Goal: Information Seeking & Learning: Learn about a topic

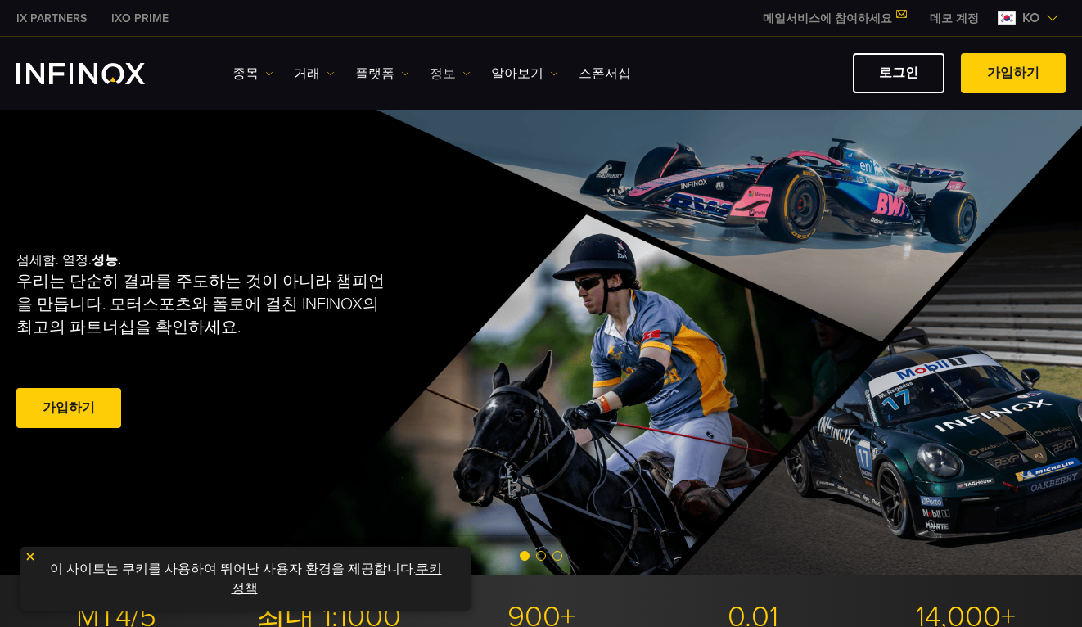
click at [462, 73] on img at bounding box center [466, 74] width 8 height 8
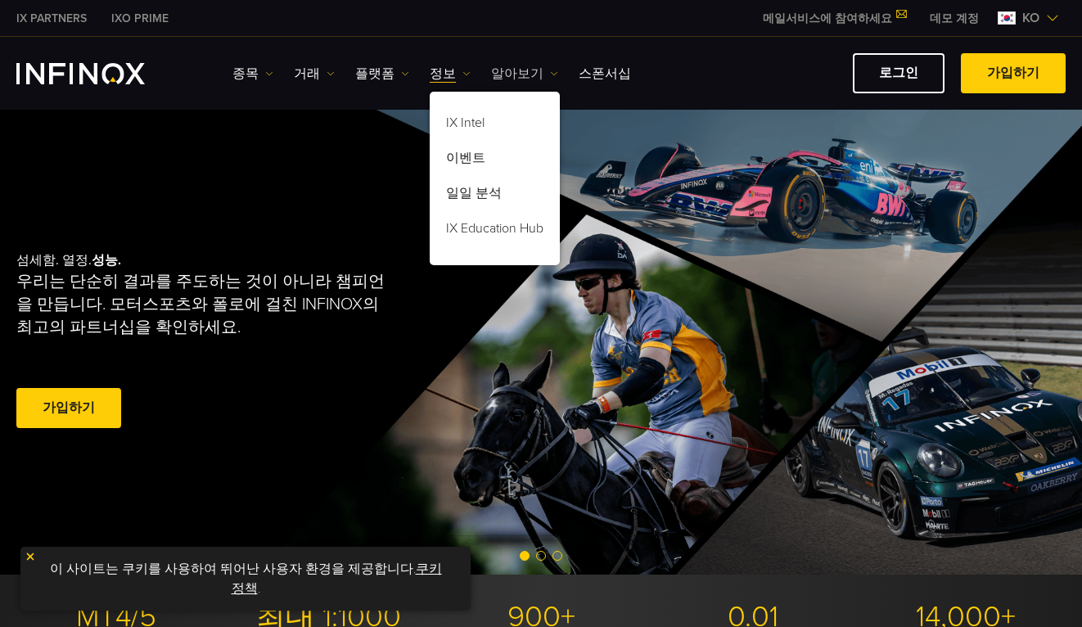
click at [508, 78] on link "알아보기" at bounding box center [524, 74] width 67 height 20
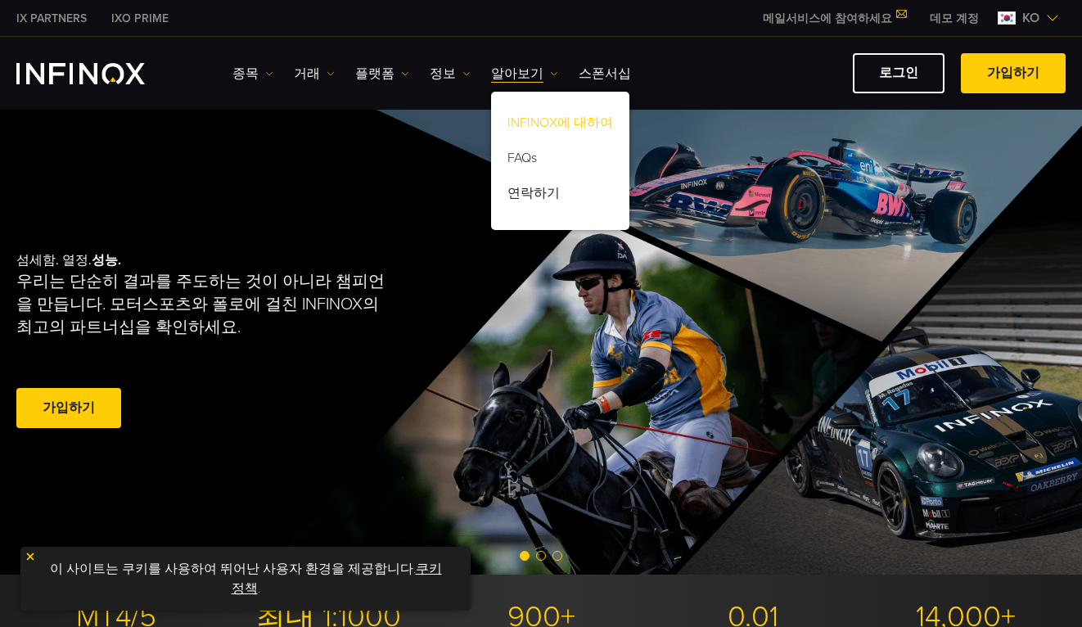
click at [542, 113] on link "INFINOX에 대하여" at bounding box center [560, 125] width 138 height 35
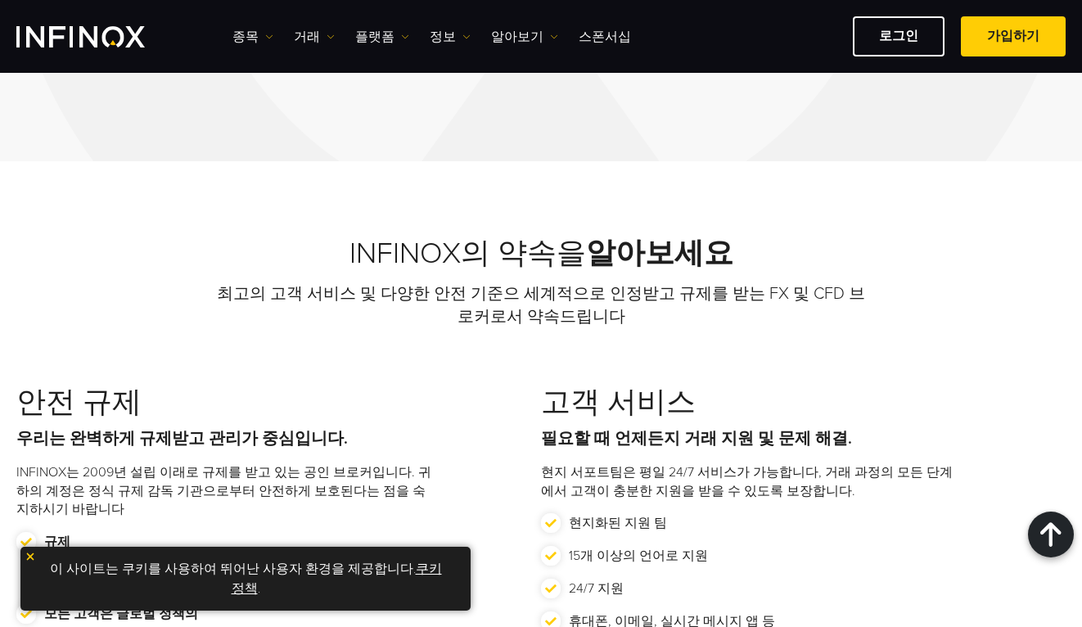
scroll to position [1637, 0]
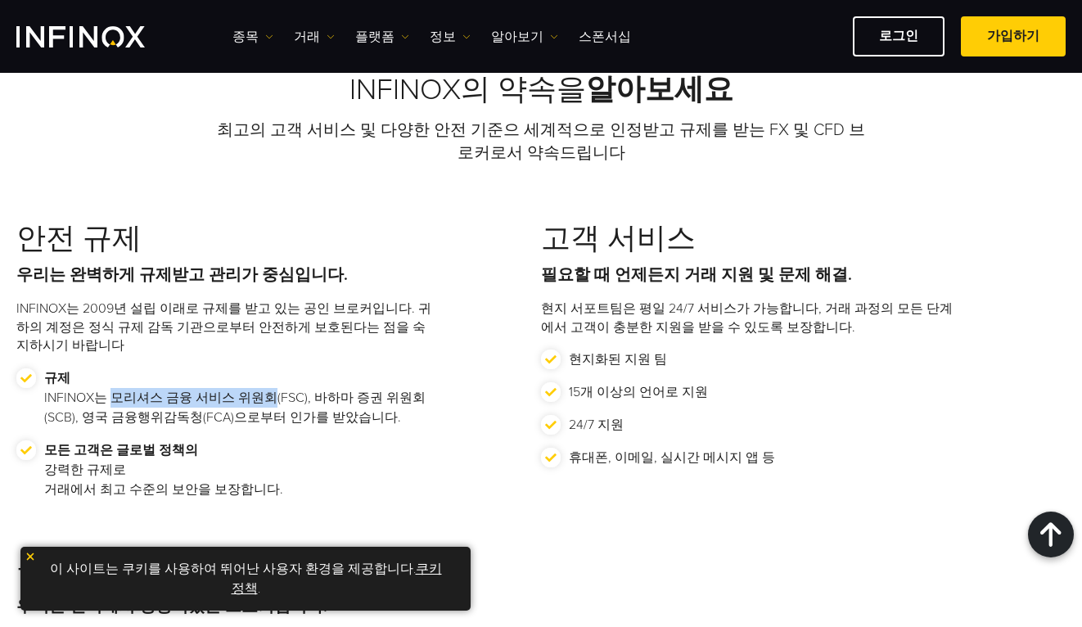
drag, startPoint x: 108, startPoint y: 380, endPoint x: 263, endPoint y: 381, distance: 154.7
click at [263, 381] on p "규제 INFINOX는 모리셔스 금융 서비스 위원회(FSC), 바하마 증권 위원회(SCB), 영국 금융행위감독청(FCA)으로부터 인가를 받았습니…" at bounding box center [240, 397] width 392 height 59
copy p "모리셔스 금융 서비스 위원회"
drag, startPoint x: 301, startPoint y: 382, endPoint x: 365, endPoint y: 378, distance: 64.0
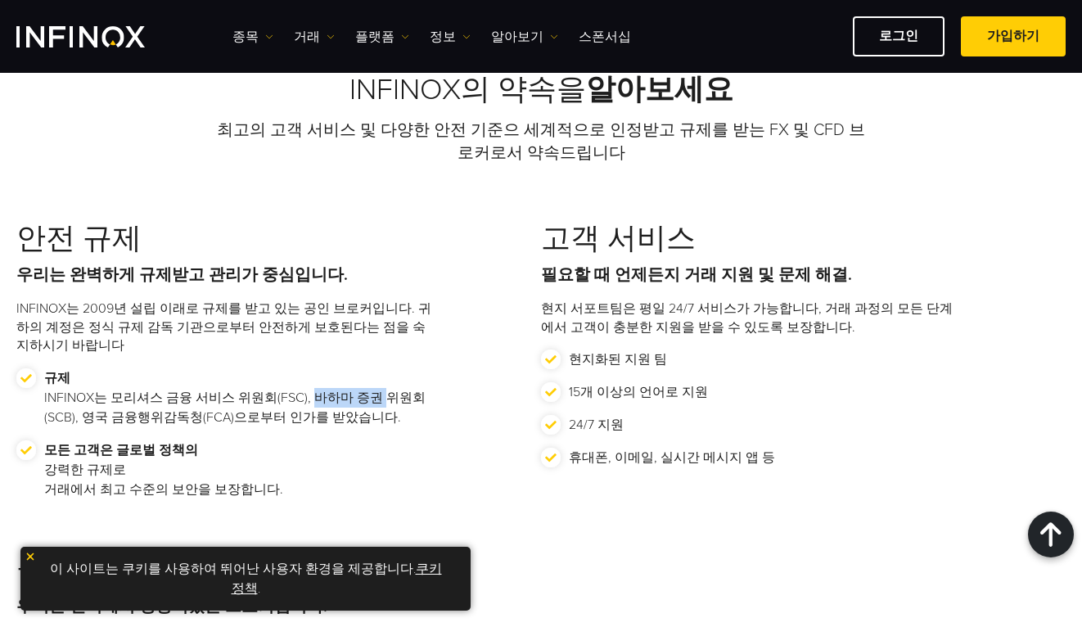
click at [365, 378] on p "규제 INFINOX는 모리셔스 금융 서비스 위원회(FSC), 바하마 증권 위원회(SCB), 영국 금융행위감독청(FCA)으로부터 인가를 받았습니…" at bounding box center [240, 397] width 392 height 59
copy p "바하마 증권"
drag, startPoint x: 46, startPoint y: 397, endPoint x: 151, endPoint y: 394, distance: 105.6
click at [151, 394] on p "규제 INFINOX는 모리셔스 금융 서비스 위원회(FSC), 바하마 증권 위원회(SCB), 영국 금융행위감독청(FCA)으로부터 인가를 받았습니…" at bounding box center [240, 397] width 392 height 59
copy p "영국 금융행위감독청"
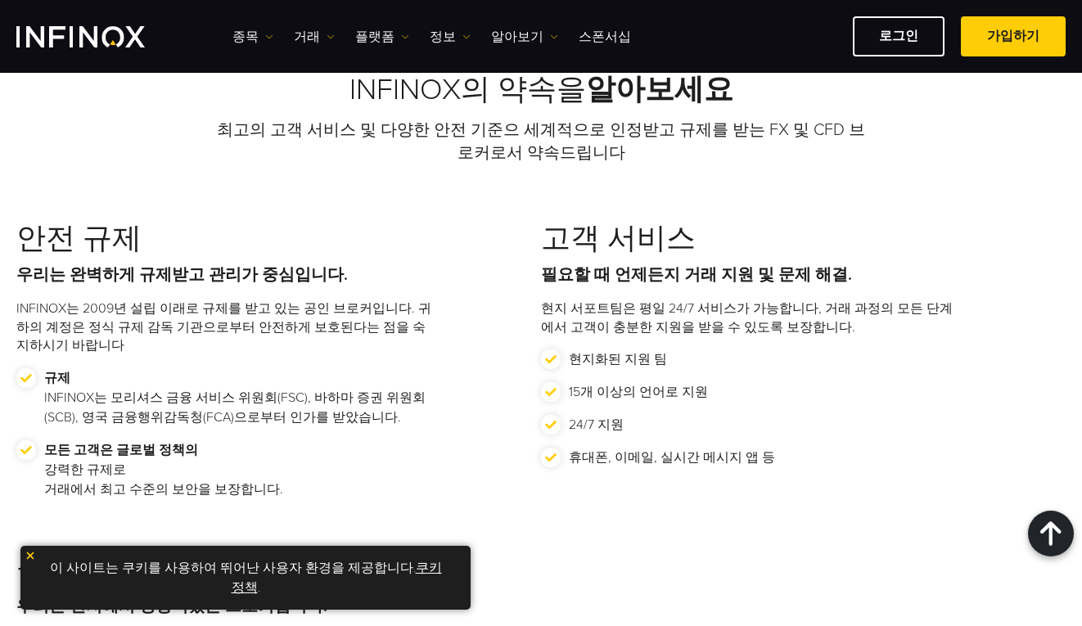
click at [383, 421] on li "규제 INFINOX는 모리셔스 금융 서비스 위원회(FSC), 바하마 증권 위원회(SCB), 영국 금융행위감독청(FCA)으로부터 인가를 받았습니…" at bounding box center [226, 404] width 420 height 72
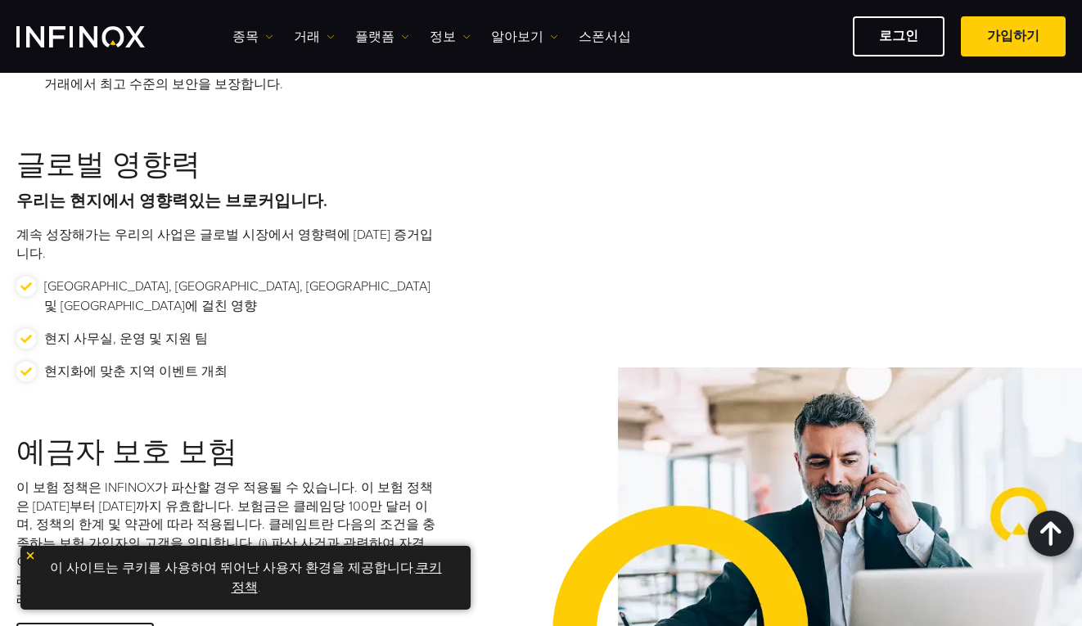
scroll to position [2128, 0]
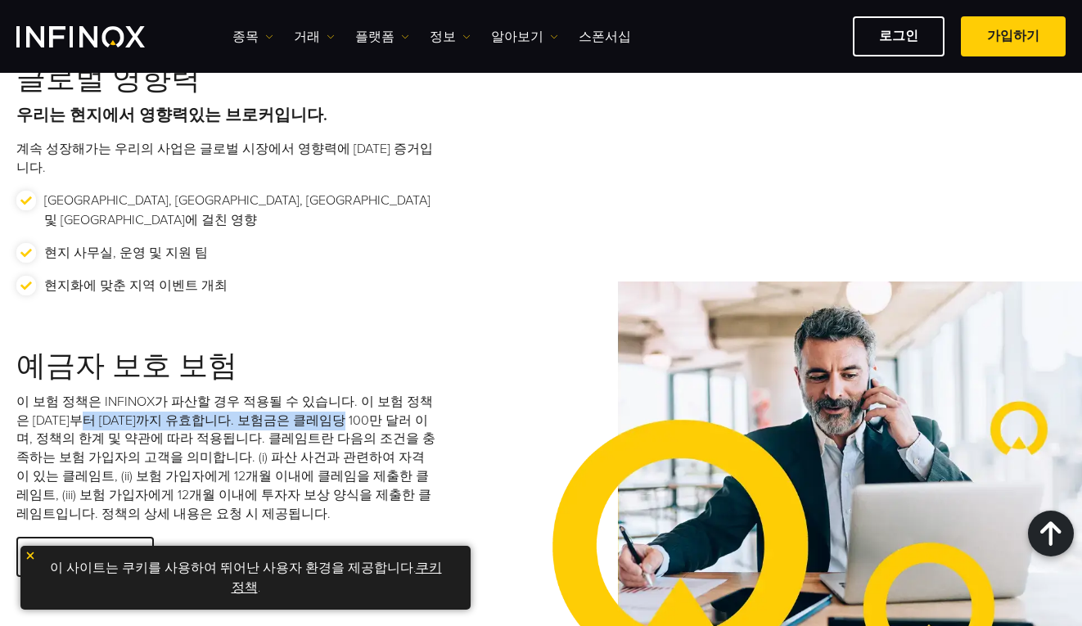
drag, startPoint x: 70, startPoint y: 363, endPoint x: 309, endPoint y: 362, distance: 239.0
click at [309, 392] on p "이 보험 정책은 INFINOX가 파산할 경우 적용될 수 있습니다. 이 보험 정책은 2024년 6월 1일부터 2026년 5월 31일까지 유효합니…" at bounding box center [226, 457] width 420 height 131
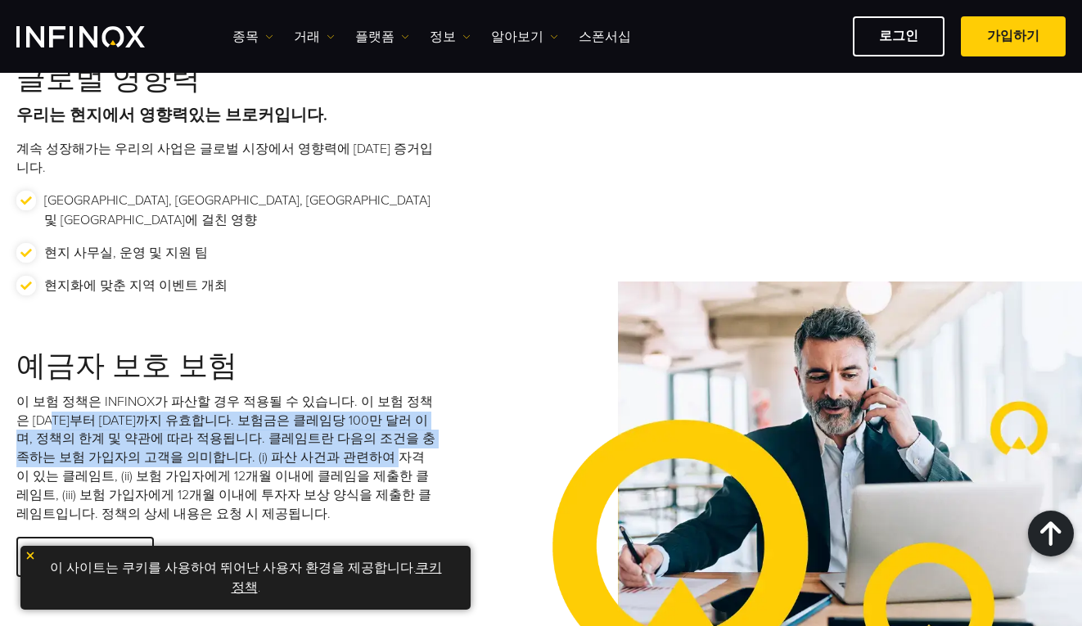
drag, startPoint x: 37, startPoint y: 370, endPoint x: 316, endPoint y: 398, distance: 280.5
click at [316, 398] on p "이 보험 정책은 INFINOX가 파산할 경우 적용될 수 있습니다. 이 보험 정책은 2024년 6월 1일부터 2026년 5월 31일까지 유효합니…" at bounding box center [226, 457] width 420 height 131
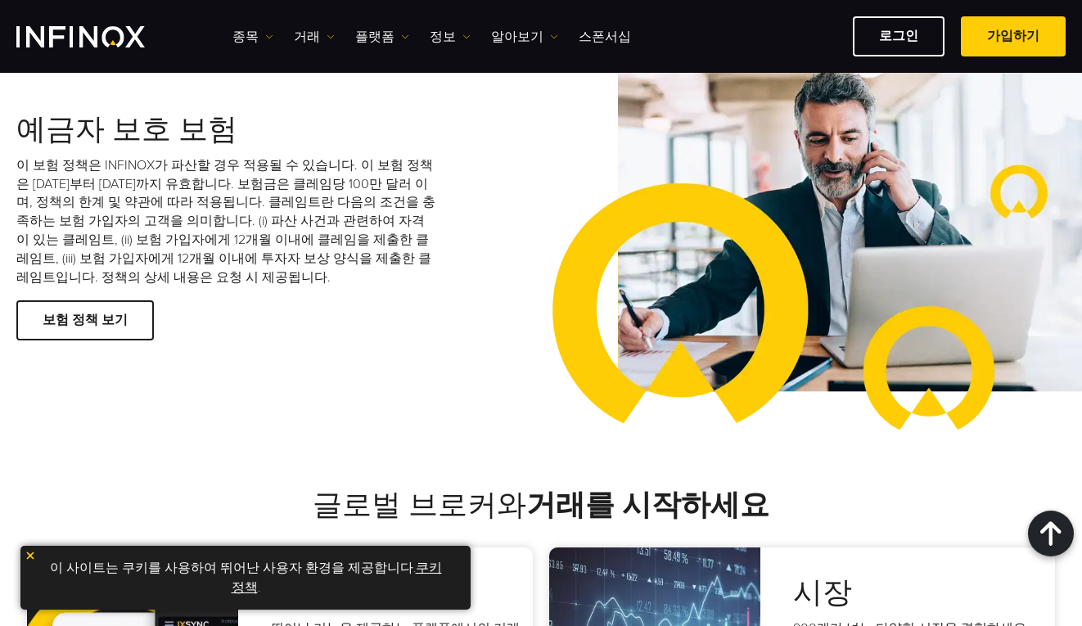
scroll to position [2292, 0]
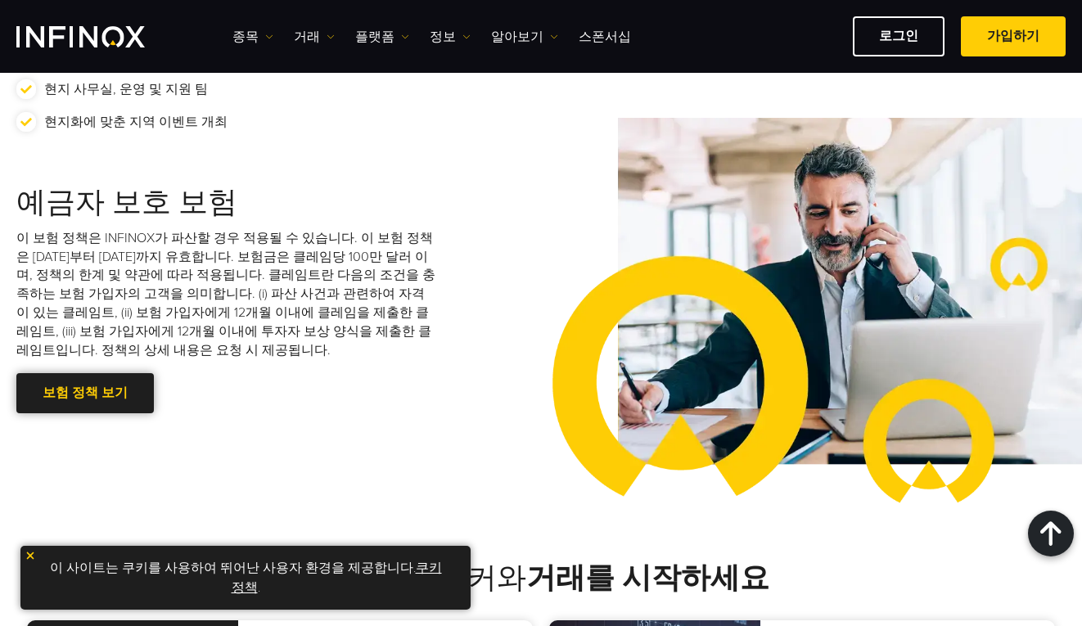
click at [67, 373] on link "보험 정책 보기" at bounding box center [85, 393] width 138 height 40
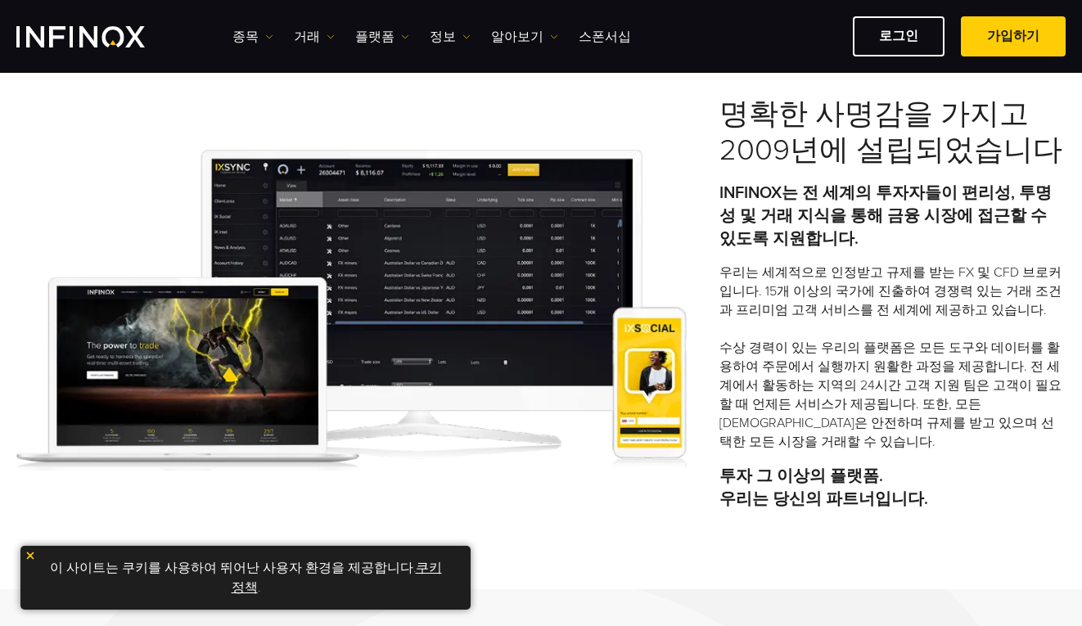
scroll to position [0, 0]
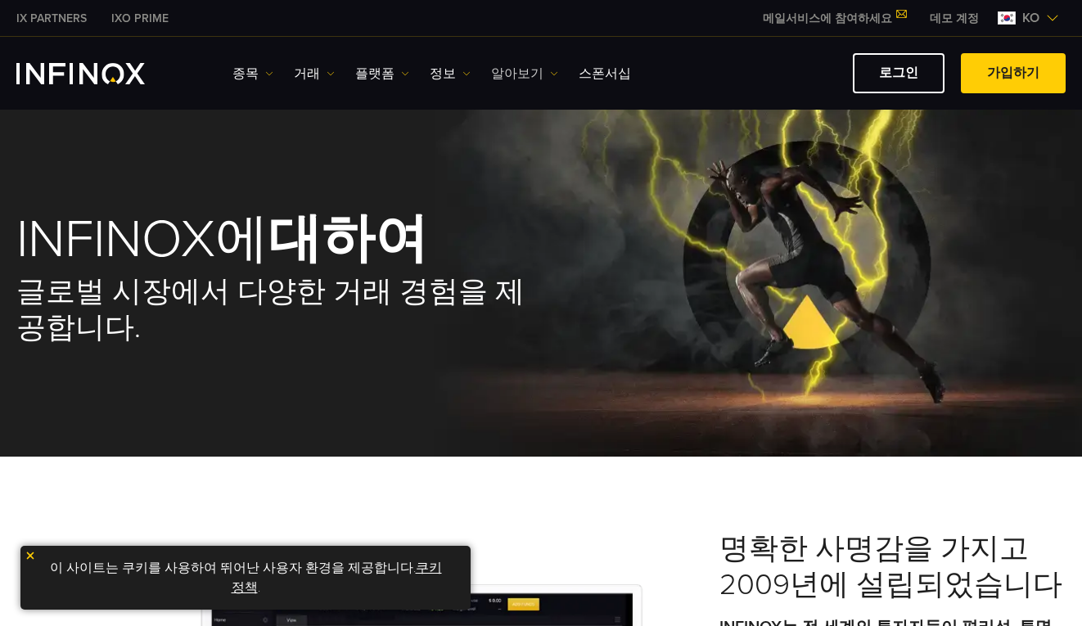
click at [532, 77] on link "알아보기" at bounding box center [524, 74] width 67 height 20
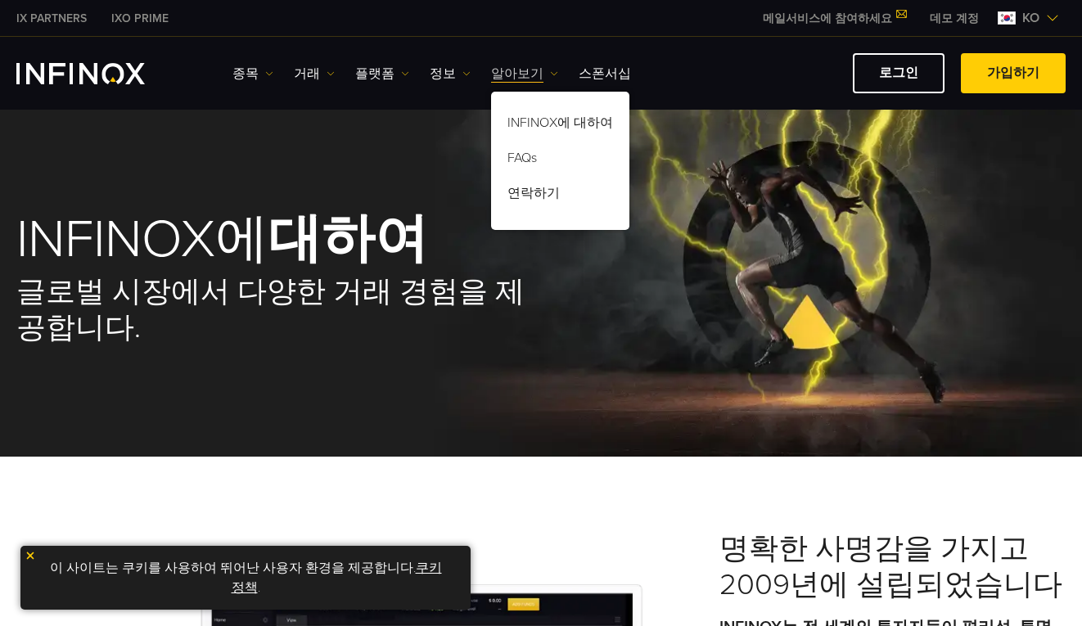
click at [550, 75] on img at bounding box center [554, 74] width 8 height 8
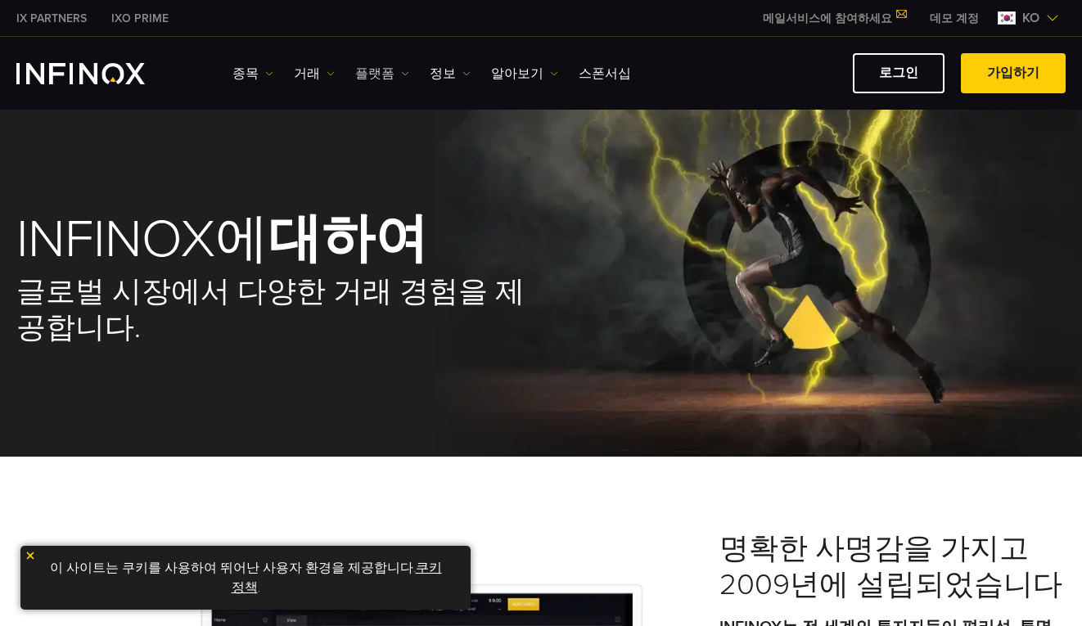
click at [401, 77] on img at bounding box center [405, 74] width 8 height 8
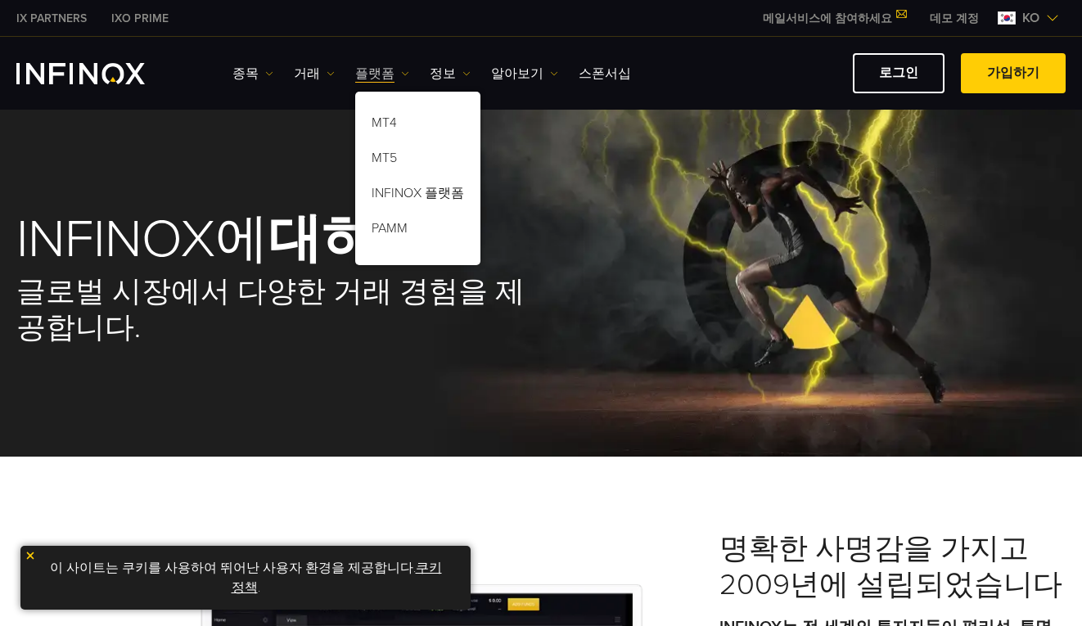
click at [401, 77] on img at bounding box center [405, 74] width 8 height 8
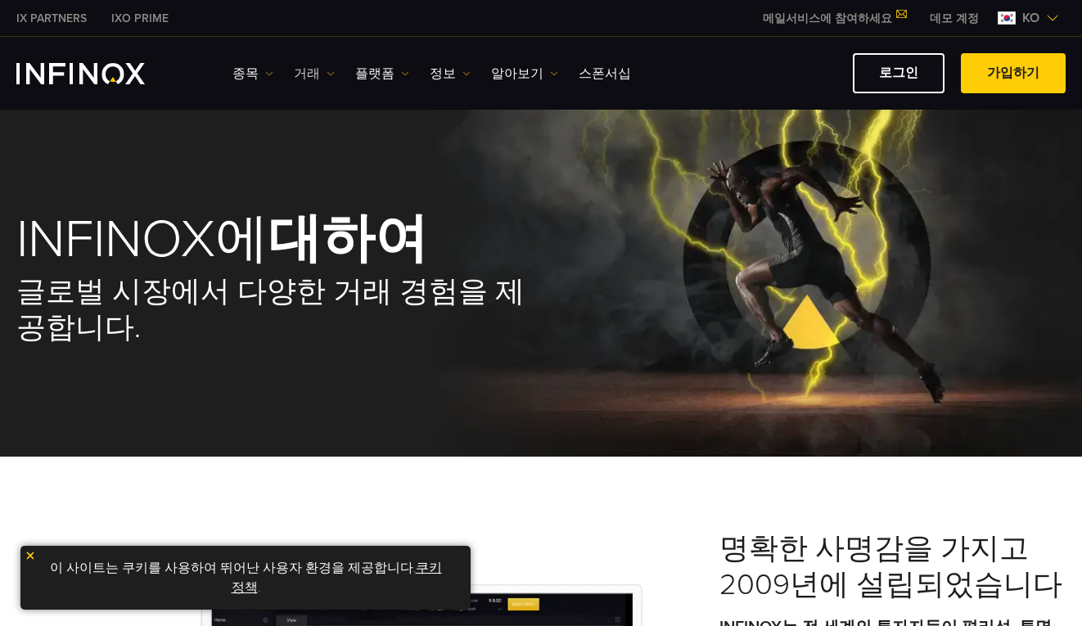
click at [327, 75] on img at bounding box center [331, 74] width 8 height 8
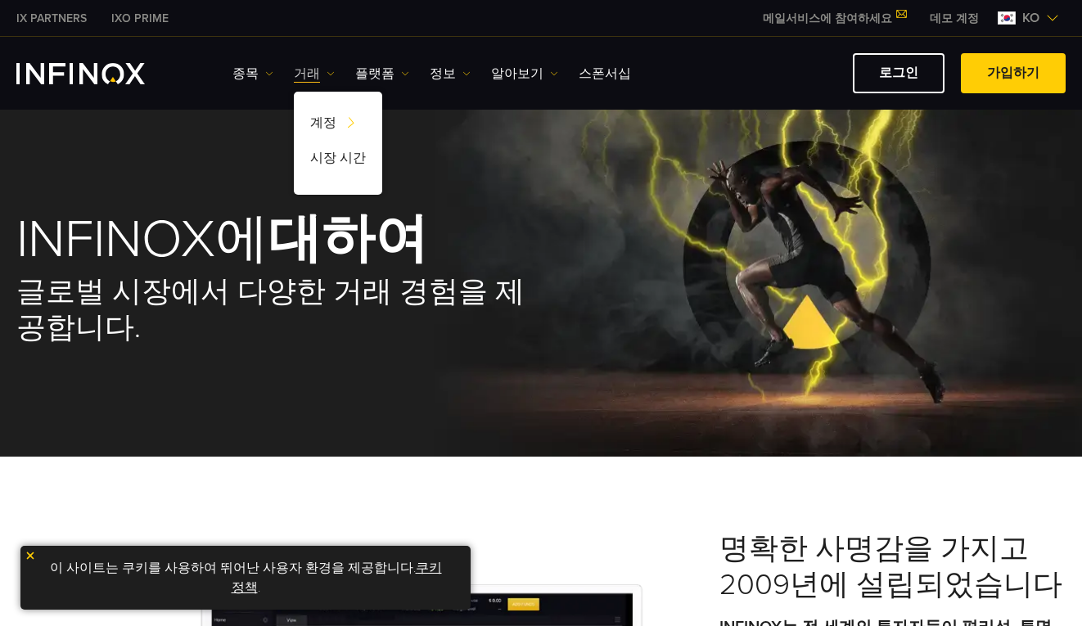
click at [328, 77] on img at bounding box center [331, 74] width 8 height 8
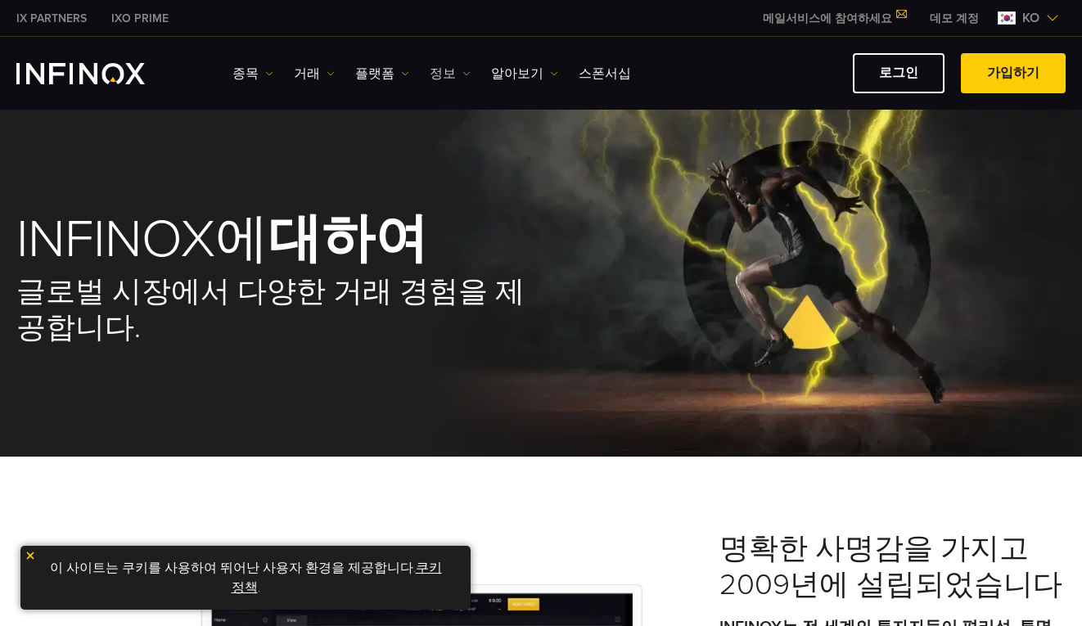
click at [431, 79] on link "정보" at bounding box center [450, 74] width 41 height 20
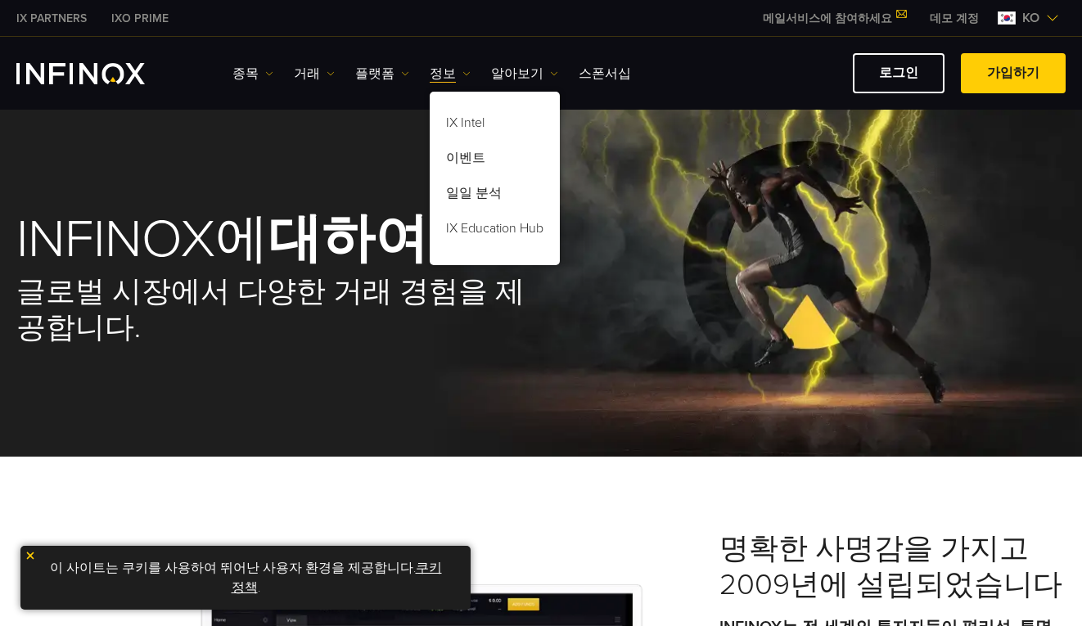
click at [466, 79] on ul "종목 종목 상품 정보 거래 계정 데모" at bounding box center [431, 74] width 399 height 20
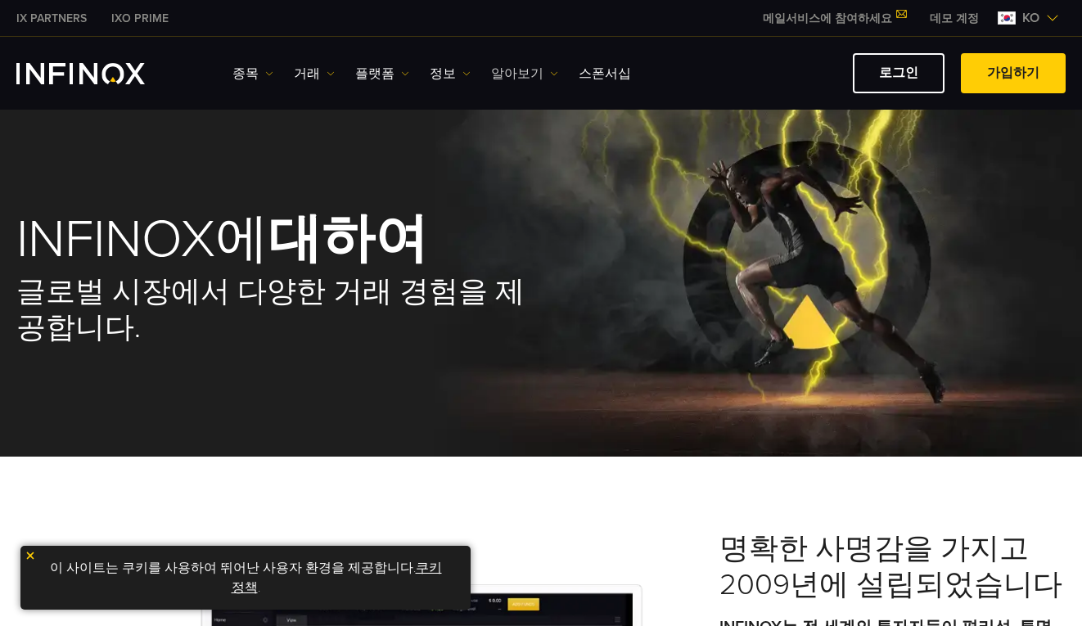
click at [529, 76] on link "알아보기" at bounding box center [524, 74] width 67 height 20
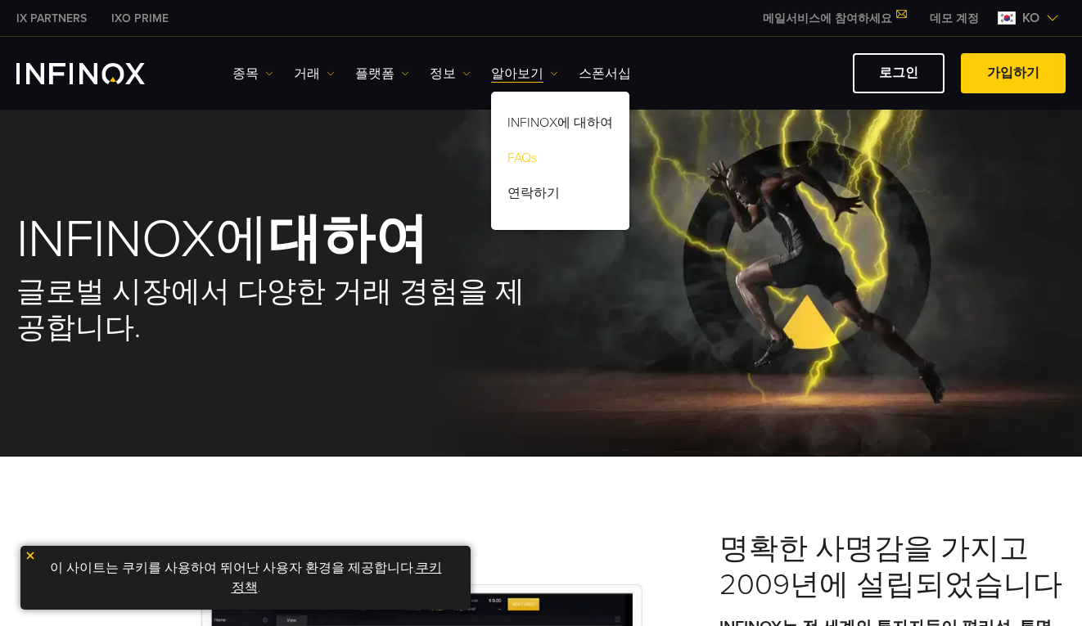
click at [518, 156] on link "FAQs" at bounding box center [560, 160] width 138 height 35
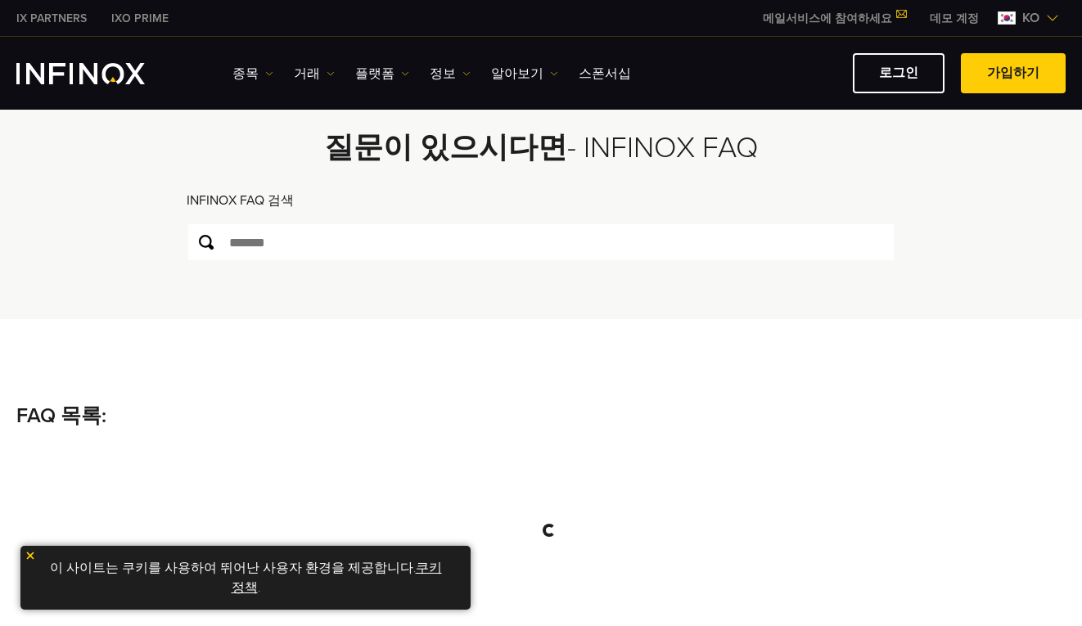
scroll to position [82, 0]
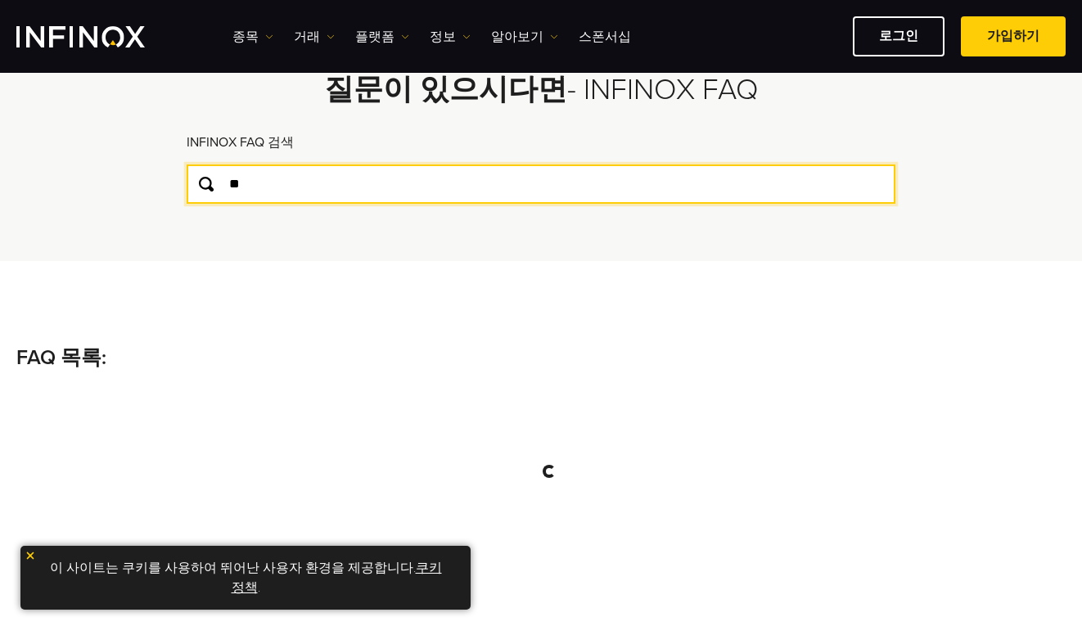
type input "**"
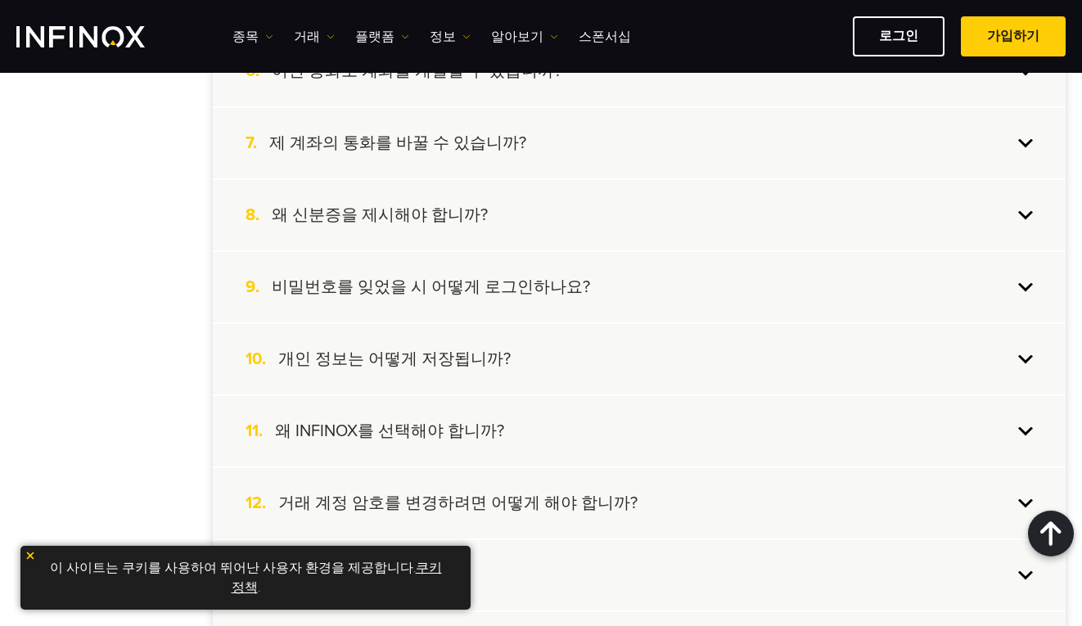
scroll to position [818, 0]
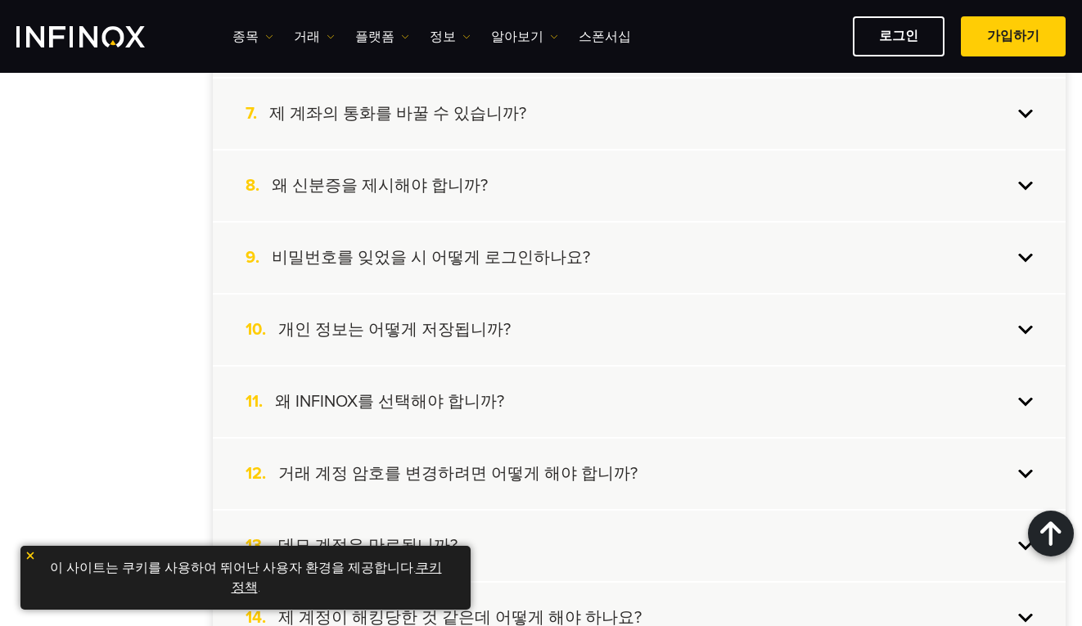
click at [410, 196] on h4 "왜 신분증을 제시해야 합니까?" at bounding box center [380, 185] width 216 height 21
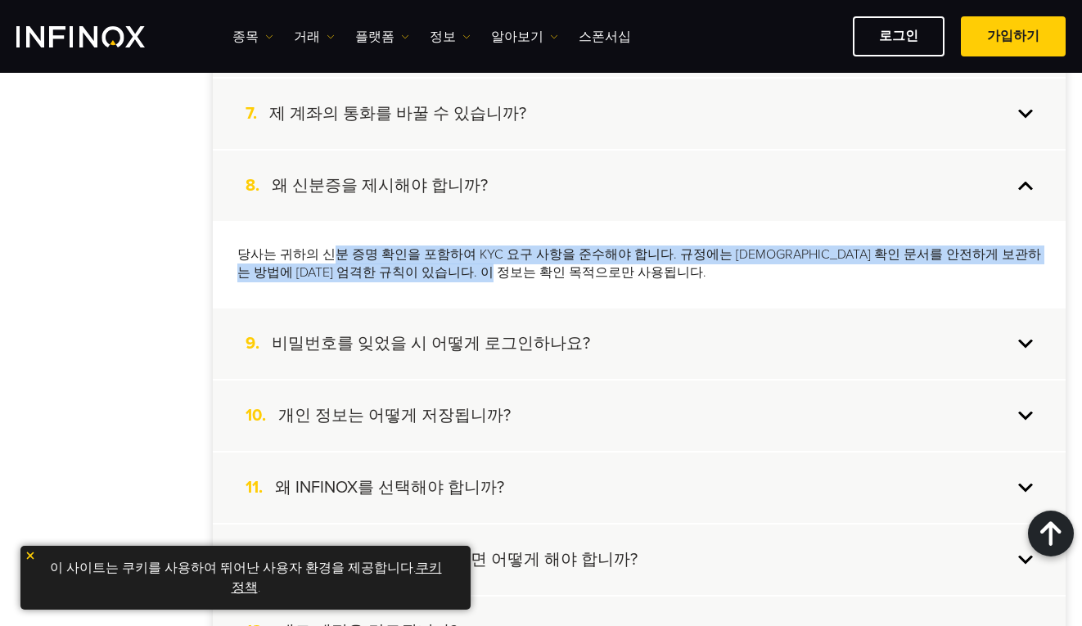
drag, startPoint x: 334, startPoint y: 257, endPoint x: 898, endPoint y: 264, distance: 564.0
click at [898, 264] on p "당사는 귀하의 신분 증명 확인을 포함하여 KYC 요구 사항을 준수해야 합니다. 규정에는 신원 확인 문서를 안전하게 보관하는 방법에 대한 엄격한…" at bounding box center [639, 265] width 804 height 38
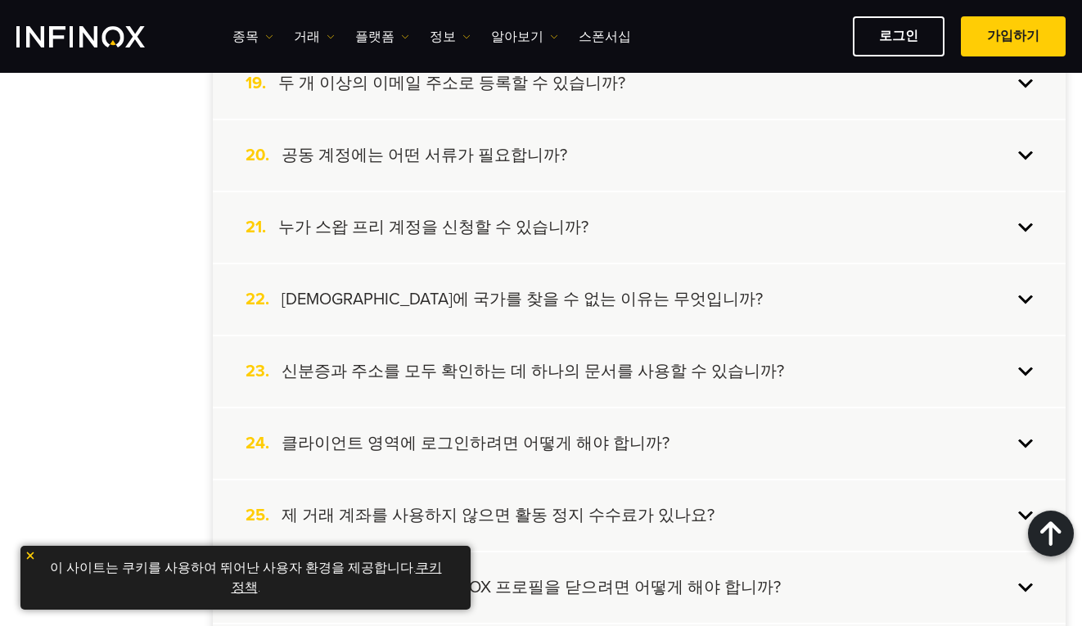
scroll to position [1801, 0]
click at [750, 241] on div "21. 누가 스왑 프리 계정을 신청할 수 있습니까?" at bounding box center [639, 226] width 853 height 70
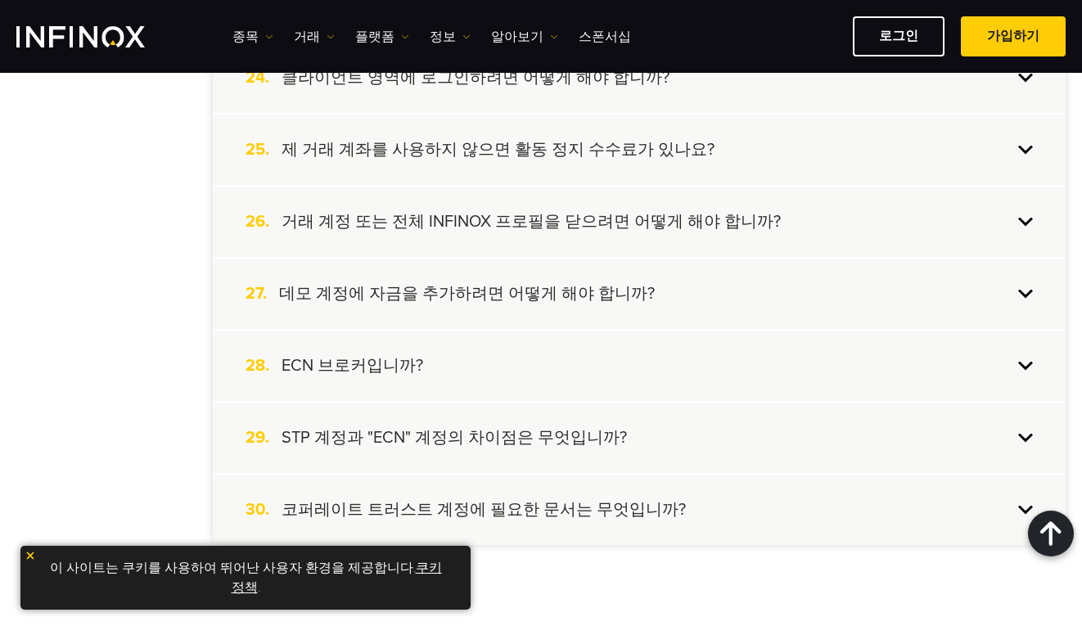
scroll to position [2369, 0]
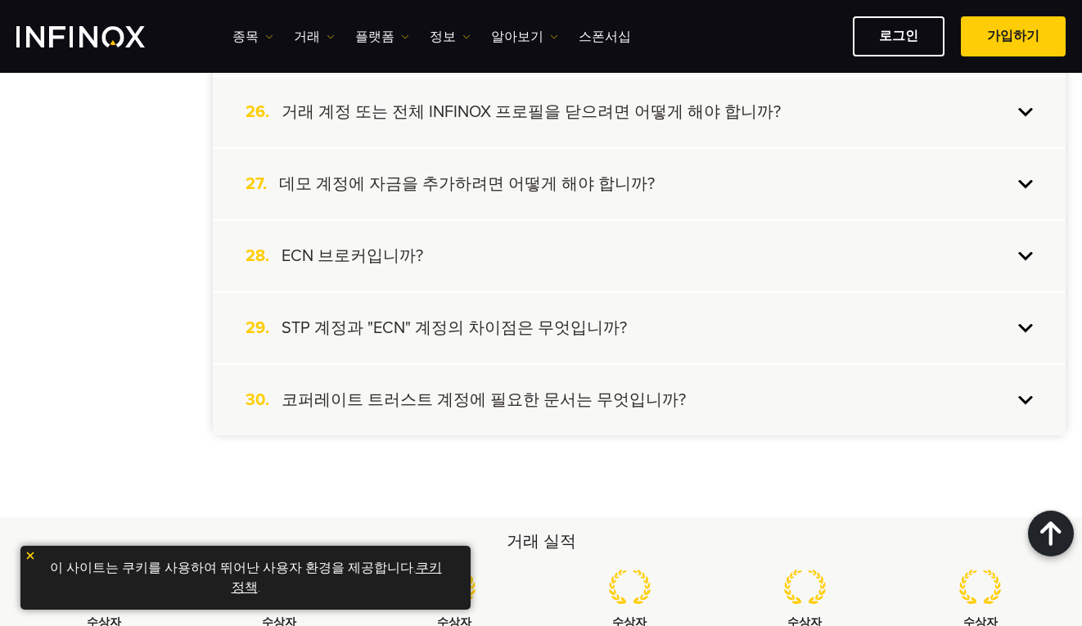
click at [700, 245] on div "28. ECN 브로커입니까?" at bounding box center [639, 256] width 853 height 70
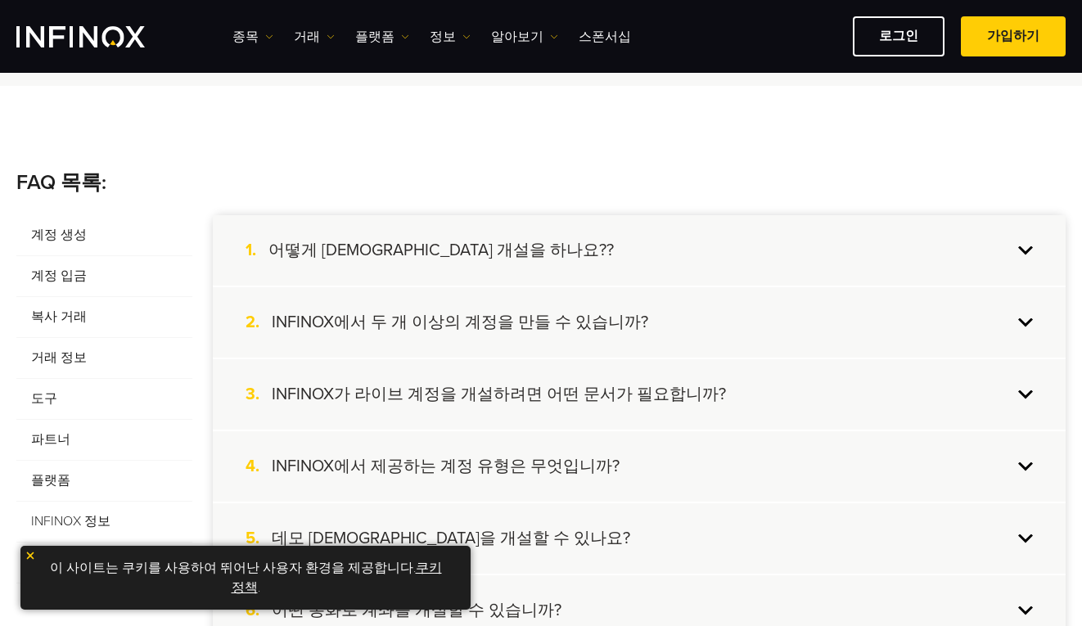
scroll to position [243, 0]
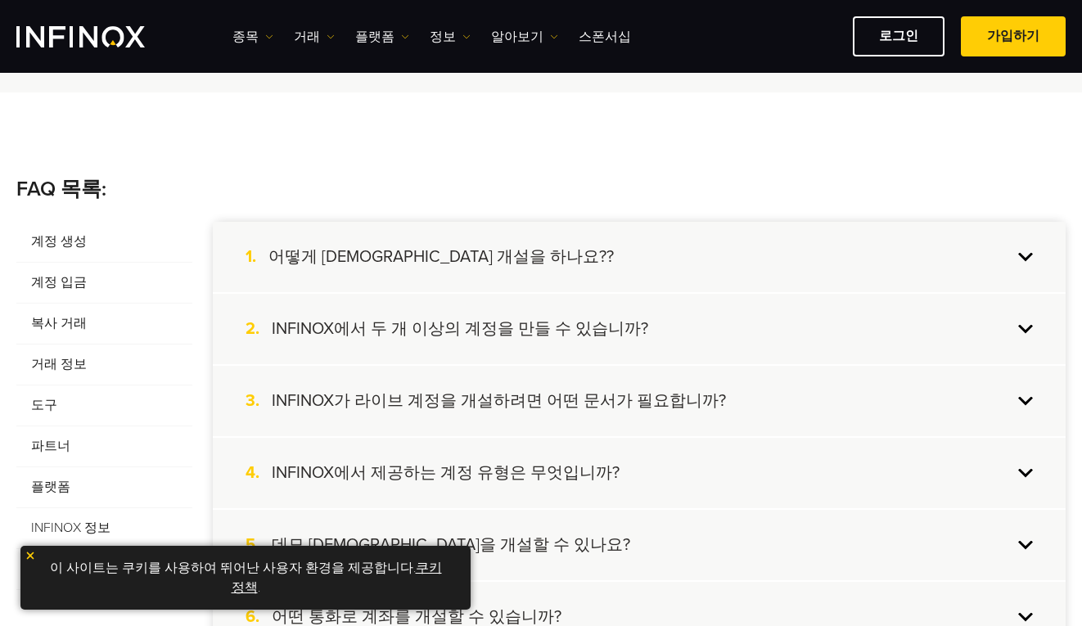
click at [521, 243] on div "1. 어떻게 실계좌 개설을 하나요??" at bounding box center [639, 257] width 853 height 70
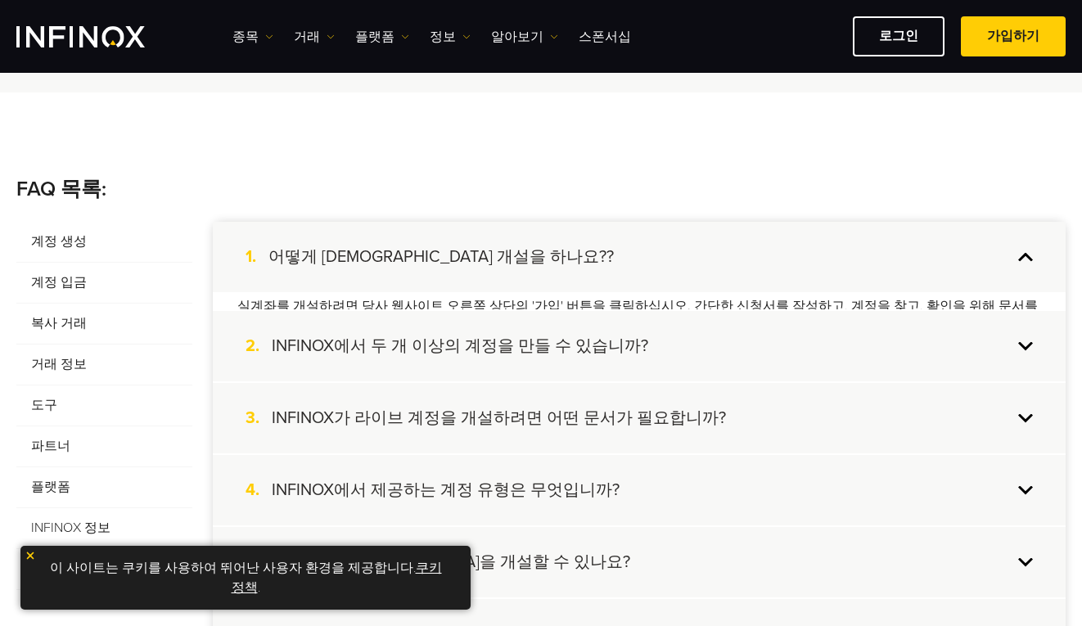
click at [520, 254] on div "1. 어떻게 실계좌 개설을 하나요??" at bounding box center [639, 257] width 853 height 70
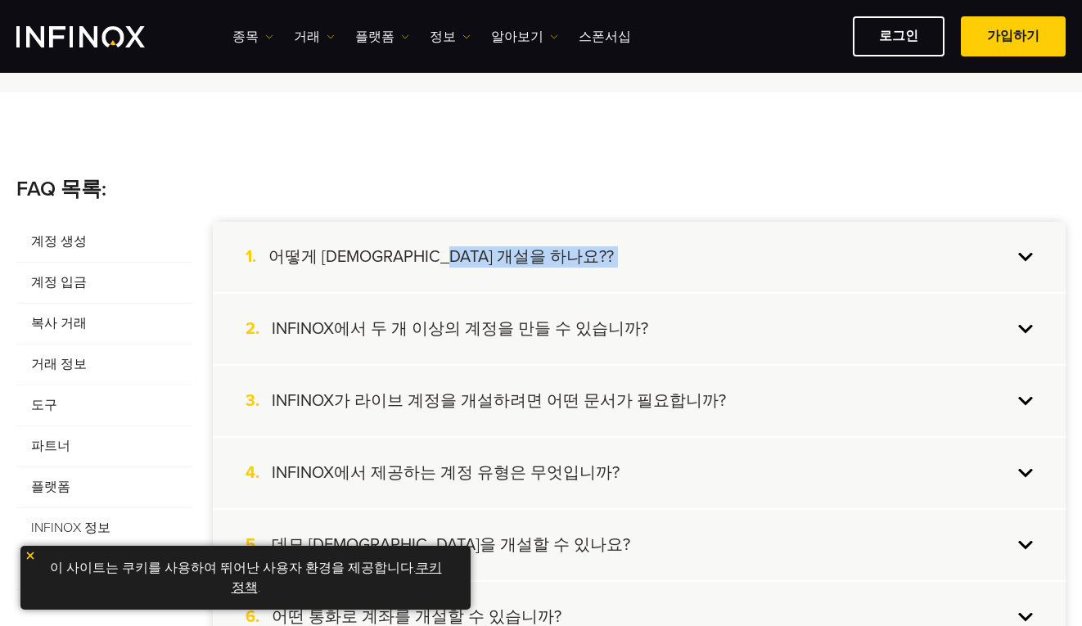
click at [520, 254] on div "1. 어떻게 실계좌 개설을 하나요??" at bounding box center [639, 257] width 853 height 70
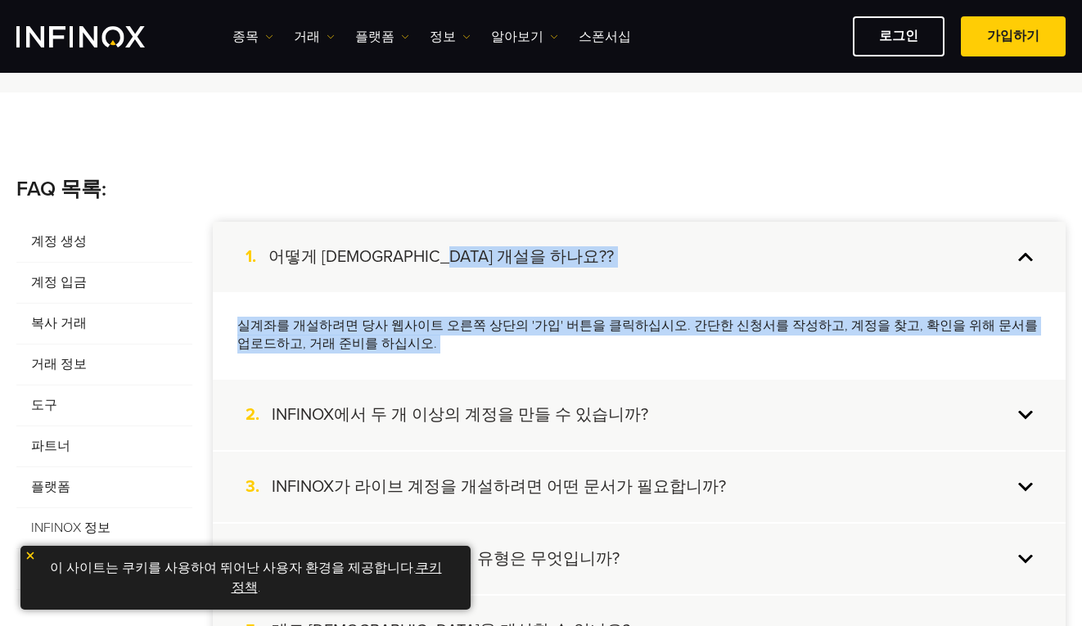
click at [701, 285] on div "1. 어떻게 실계좌 개설을 하나요??" at bounding box center [639, 257] width 853 height 70
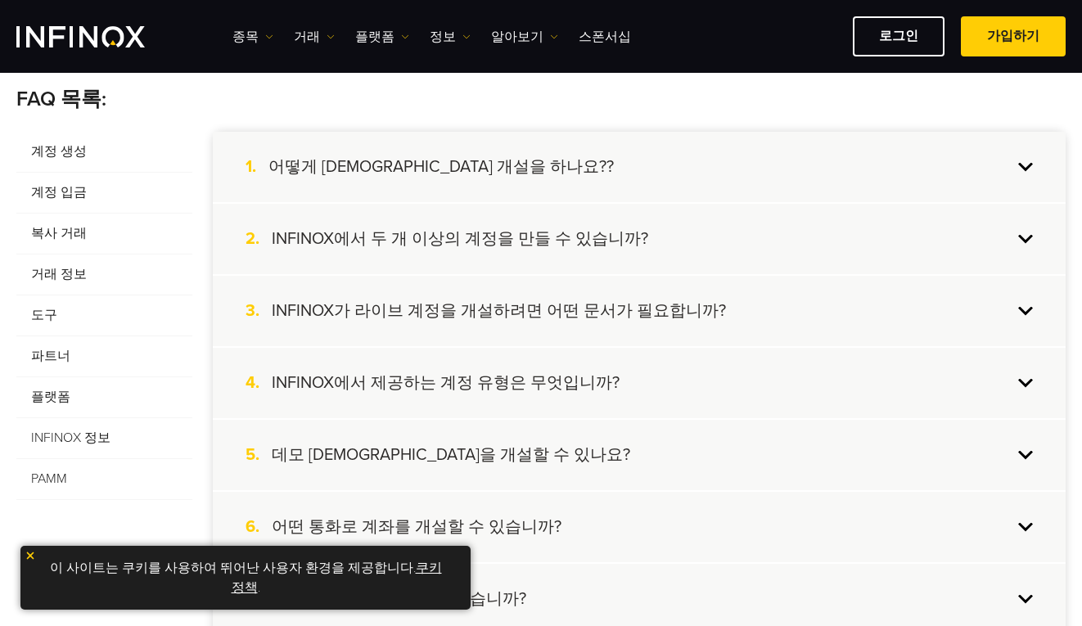
scroll to position [325, 0]
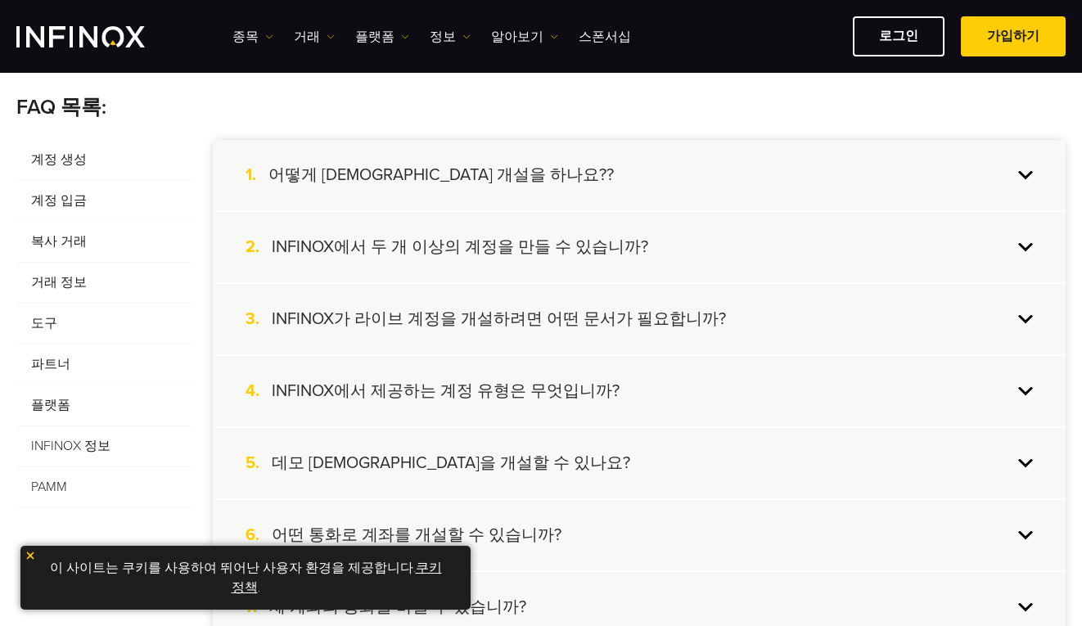
click at [66, 281] on span "거래 정보" at bounding box center [104, 283] width 176 height 41
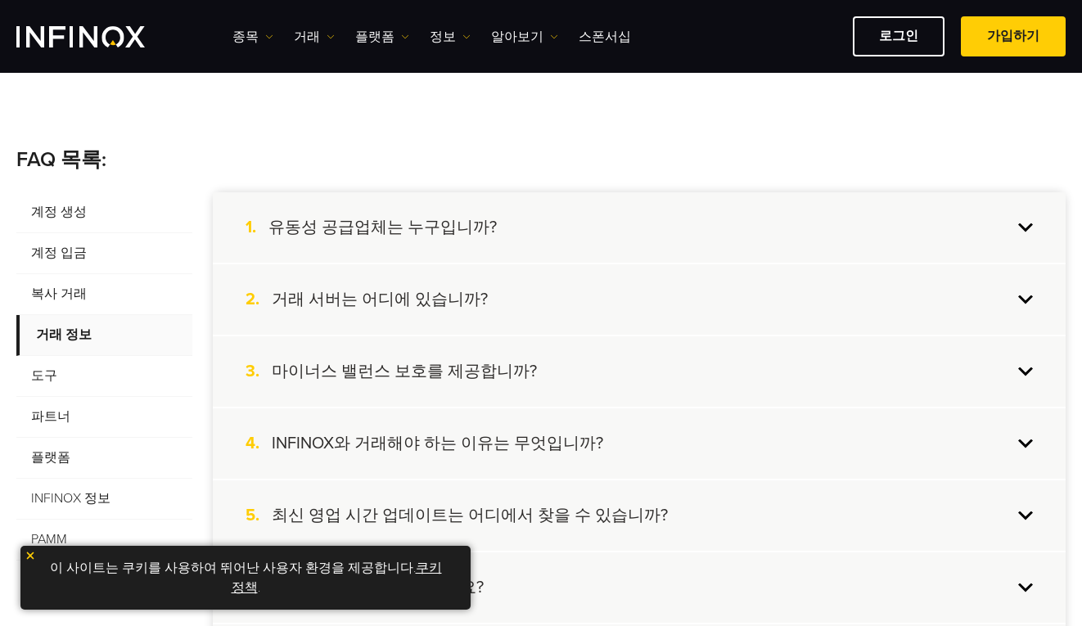
scroll to position [243, 0]
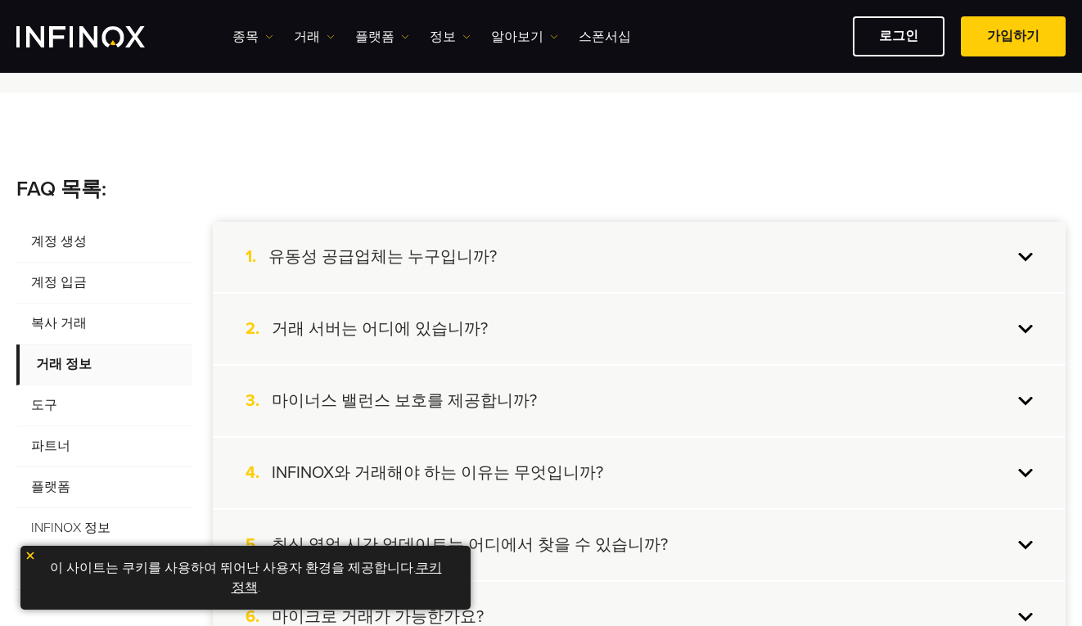
click at [539, 263] on div "1. 유동성 공급업체는 누구입니까?" at bounding box center [639, 257] width 853 height 70
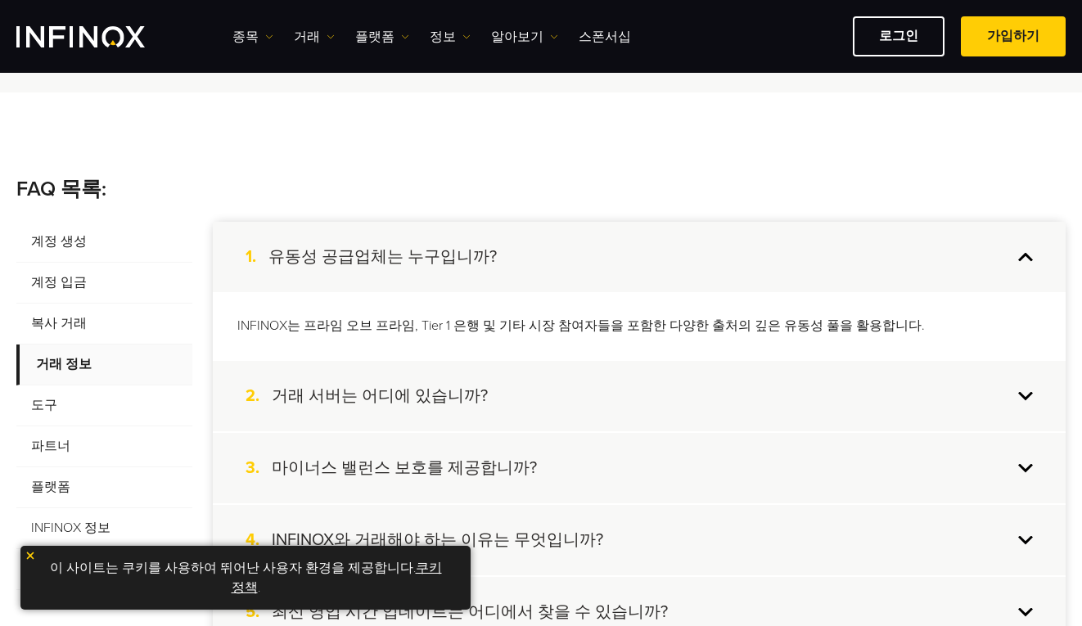
click at [539, 263] on div "1. 유동성 공급업체는 누구입니까?" at bounding box center [639, 257] width 853 height 70
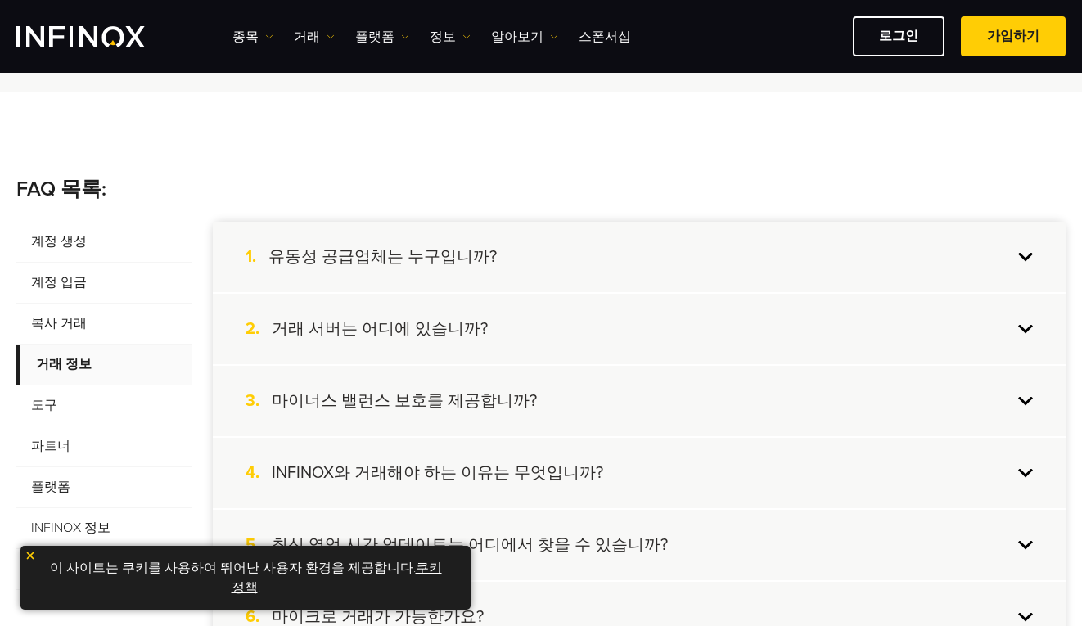
click at [613, 271] on div "1. 유동성 공급업체는 누구입니까?" at bounding box center [639, 257] width 853 height 70
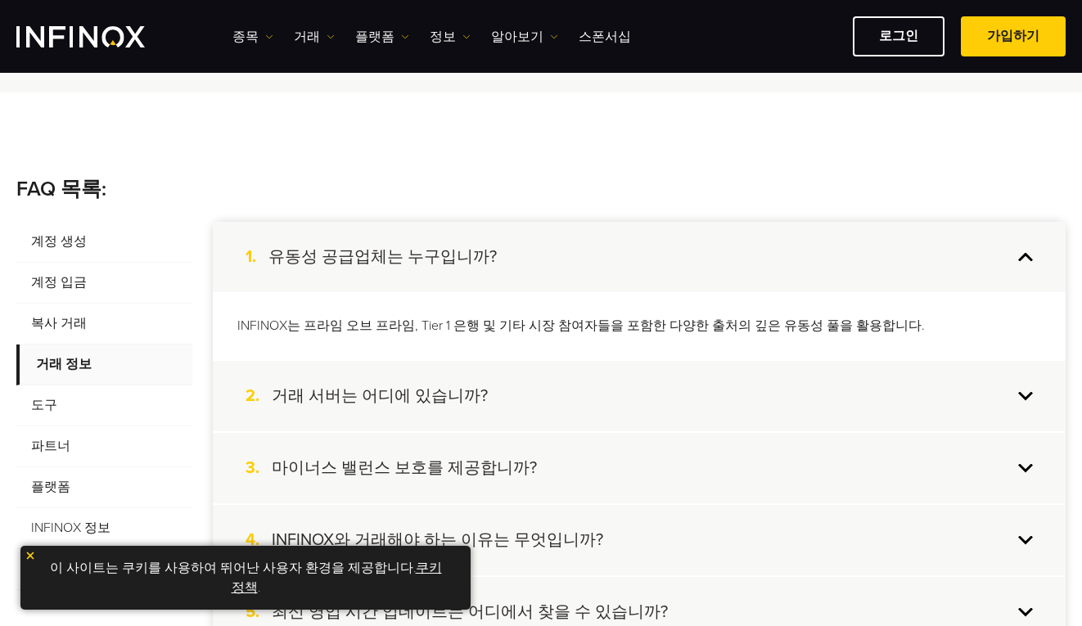
click at [644, 260] on div "1. 유동성 공급업체는 누구입니까?" at bounding box center [639, 257] width 853 height 70
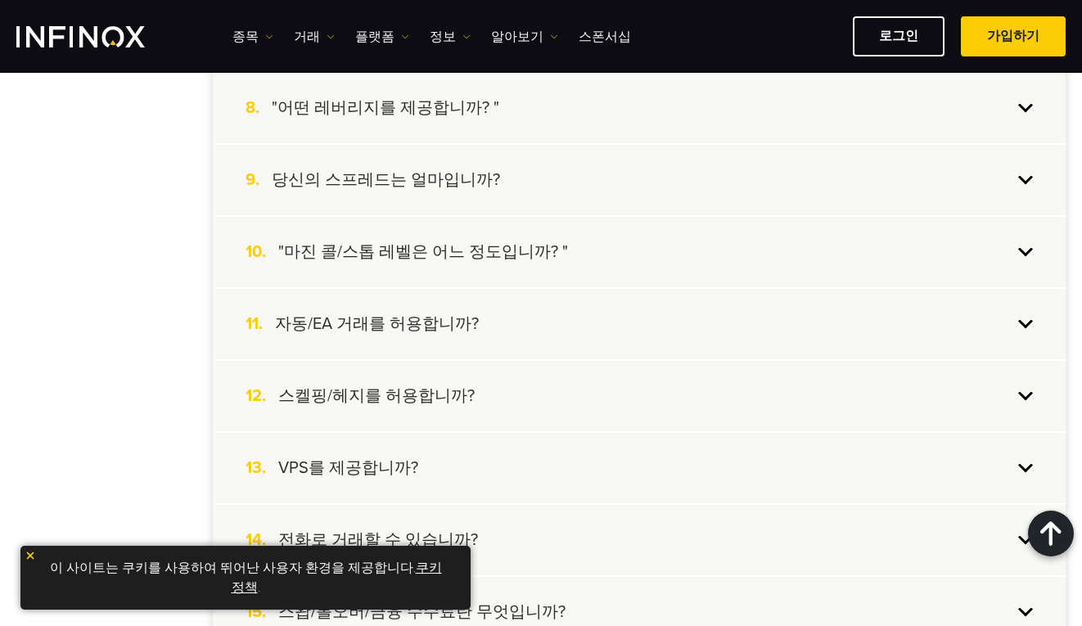
scroll to position [898, 0]
click at [688, 251] on div "10. "마진 콜/스톱 레벨은 어느 정도입니까? "" at bounding box center [639, 250] width 853 height 70
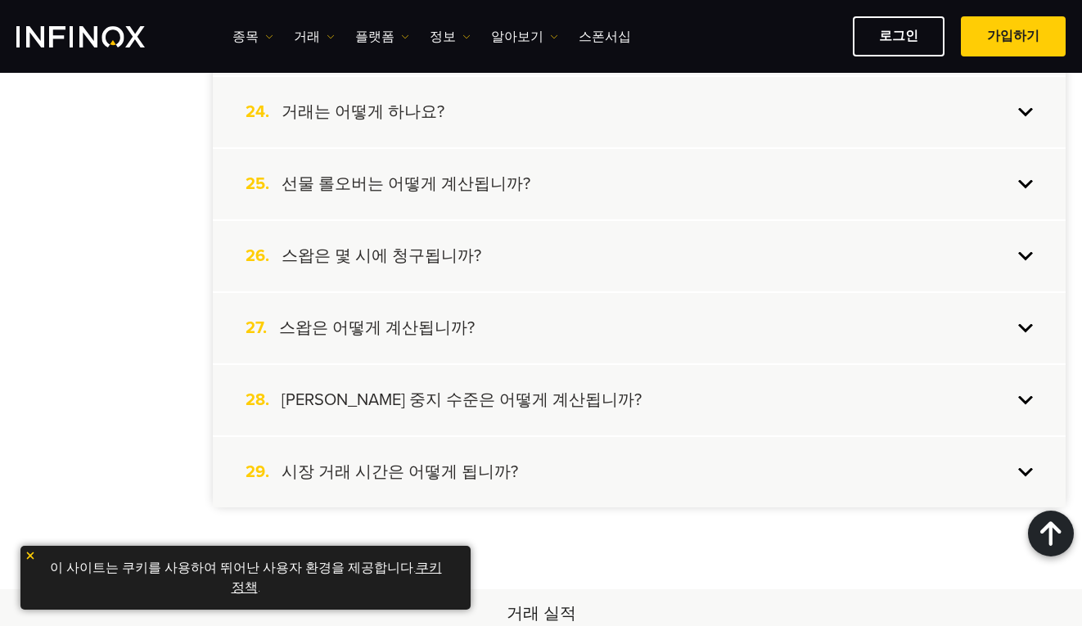
scroll to position [2126, 0]
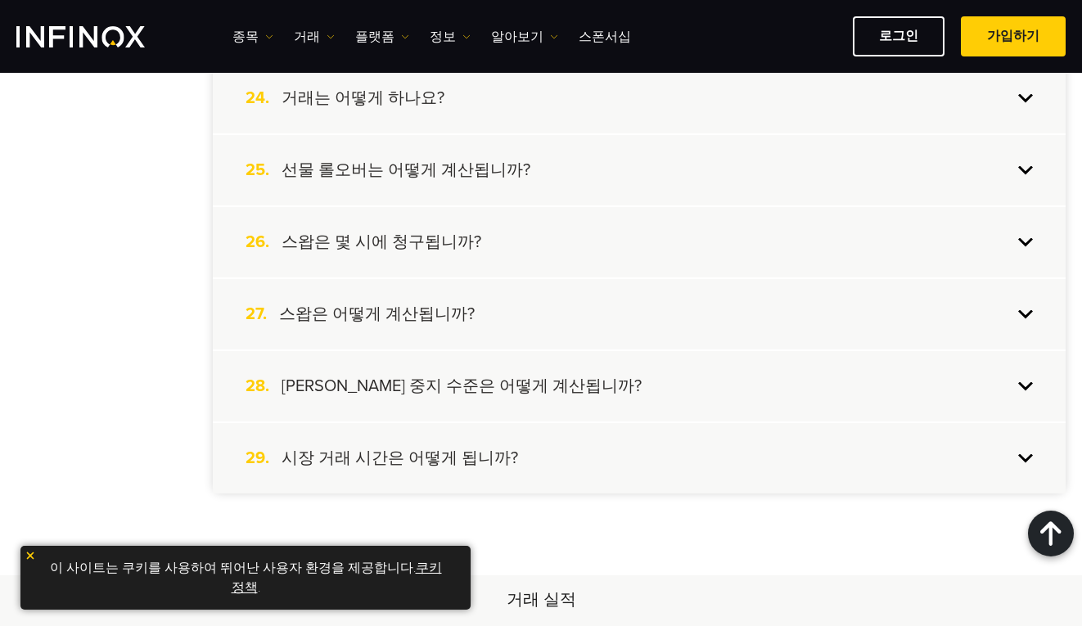
click at [552, 355] on div "28. 마진 콜 중지 수준은 어떻게 계산됩니까?" at bounding box center [639, 386] width 853 height 70
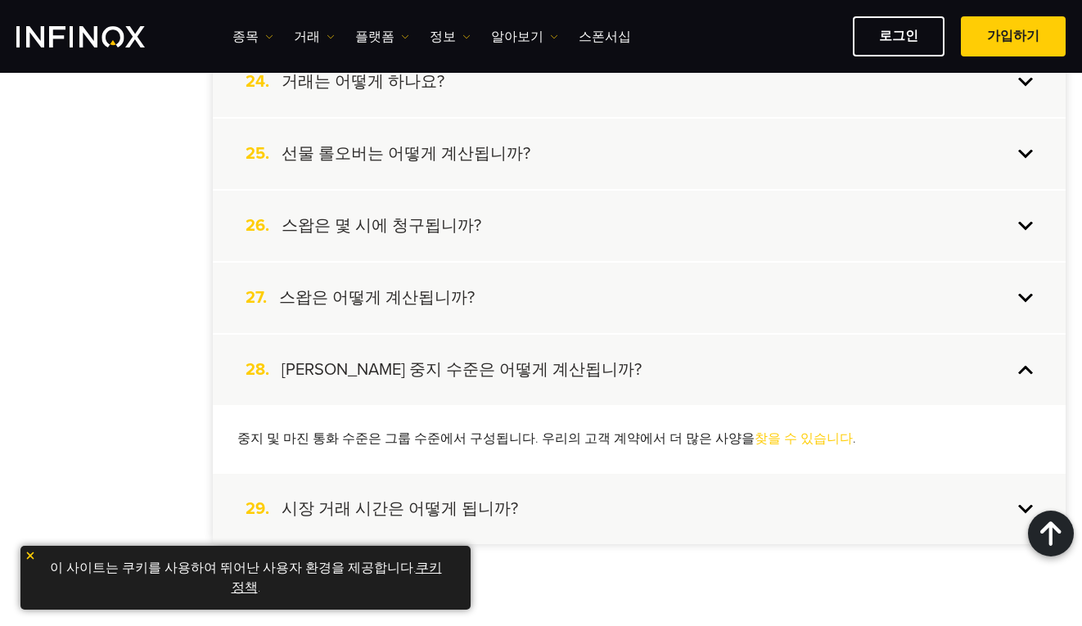
scroll to position [2058, 0]
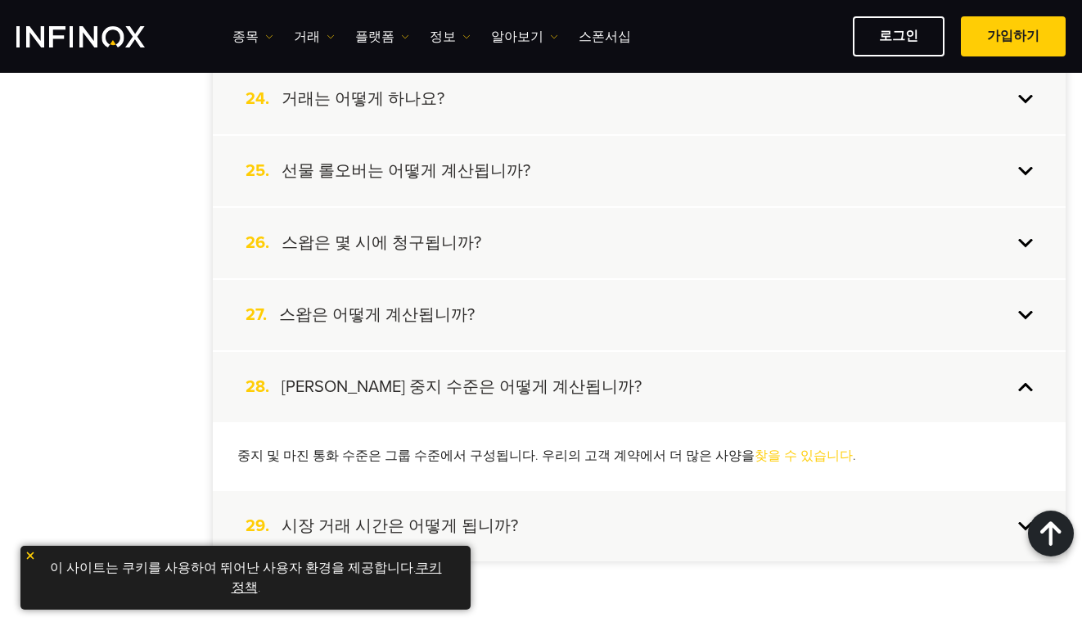
click at [531, 390] on h4 "마진 콜 중지 수준은 어떻게 계산됩니까?" at bounding box center [462, 386] width 360 height 21
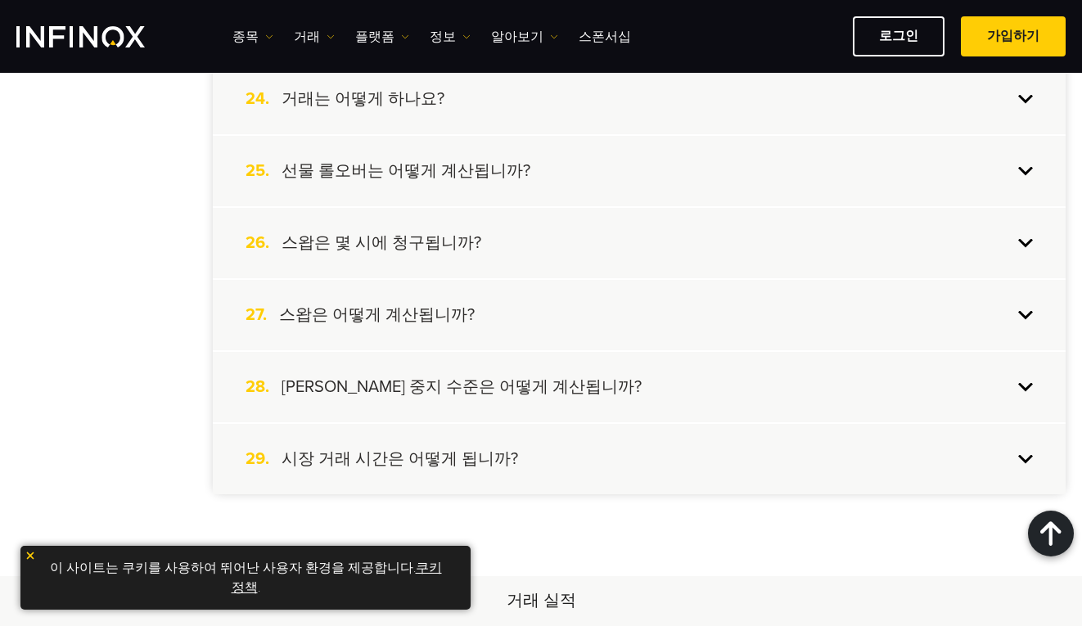
click at [584, 453] on div "29. 시장 거래 시간은 어떻게 됩니까?" at bounding box center [639, 459] width 853 height 70
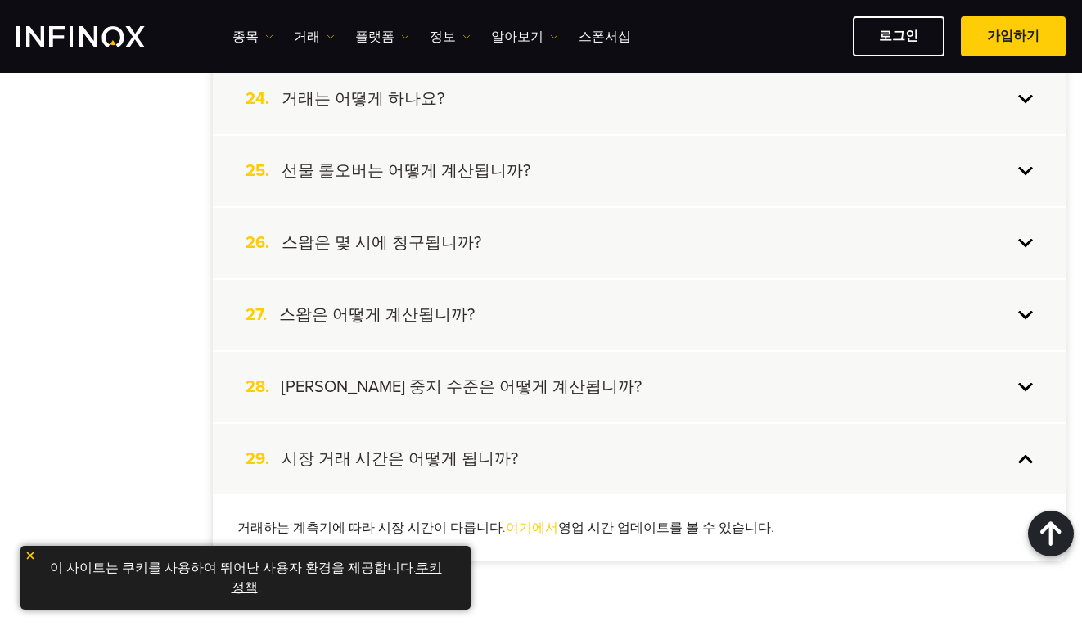
click at [584, 451] on div "29. 시장 거래 시간은 어떻게 됩니까?" at bounding box center [639, 459] width 853 height 70
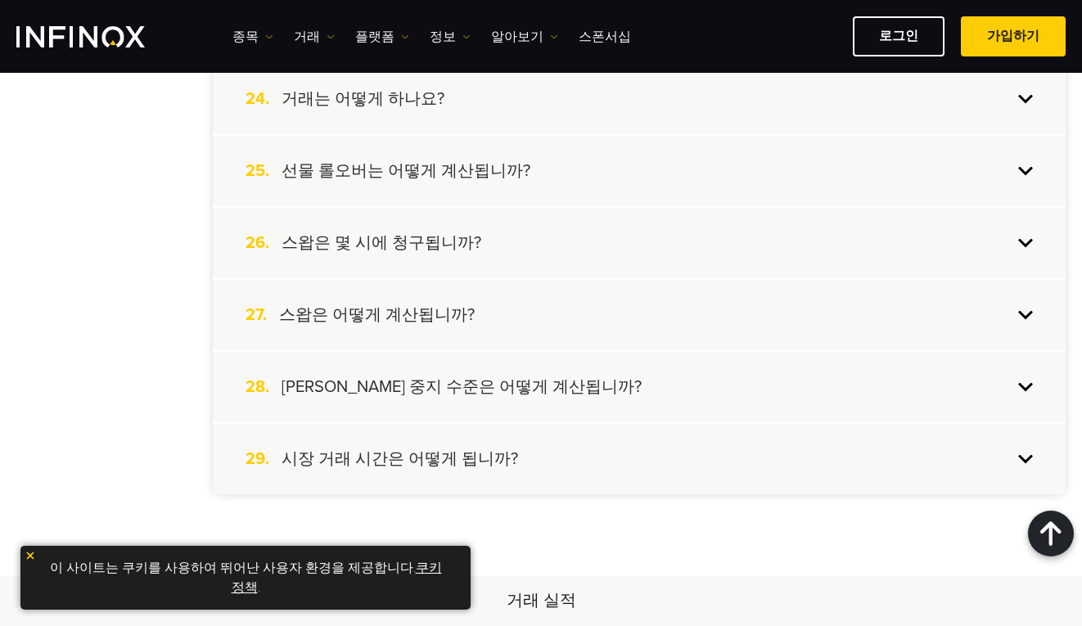
click at [25, 559] on img at bounding box center [30, 555] width 11 height 11
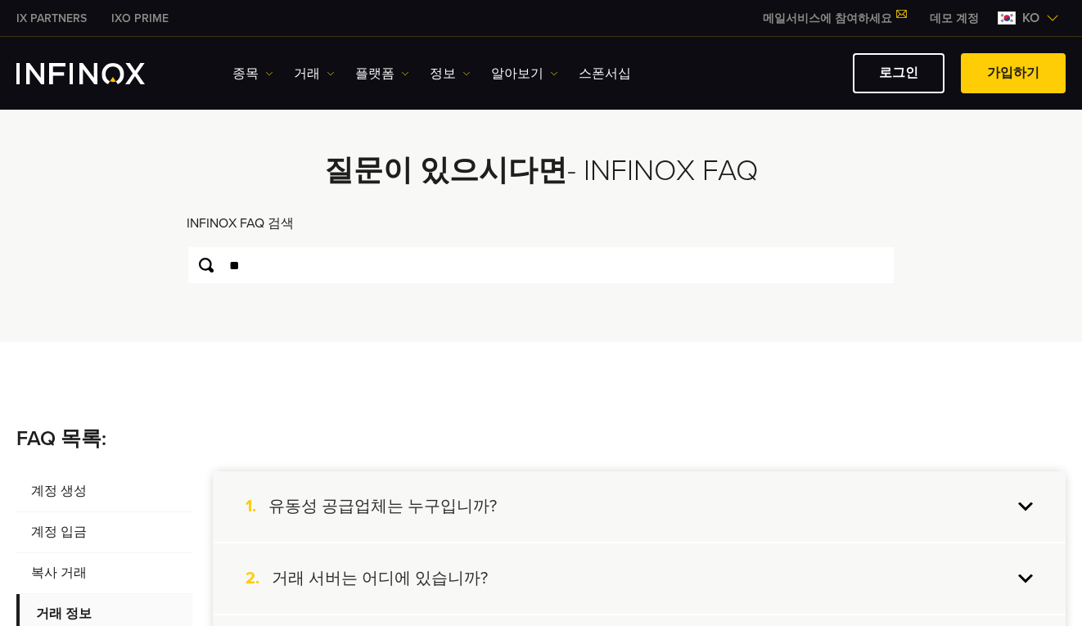
scroll to position [0, 0]
